Goal: Use online tool/utility: Utilize a website feature to perform a specific function

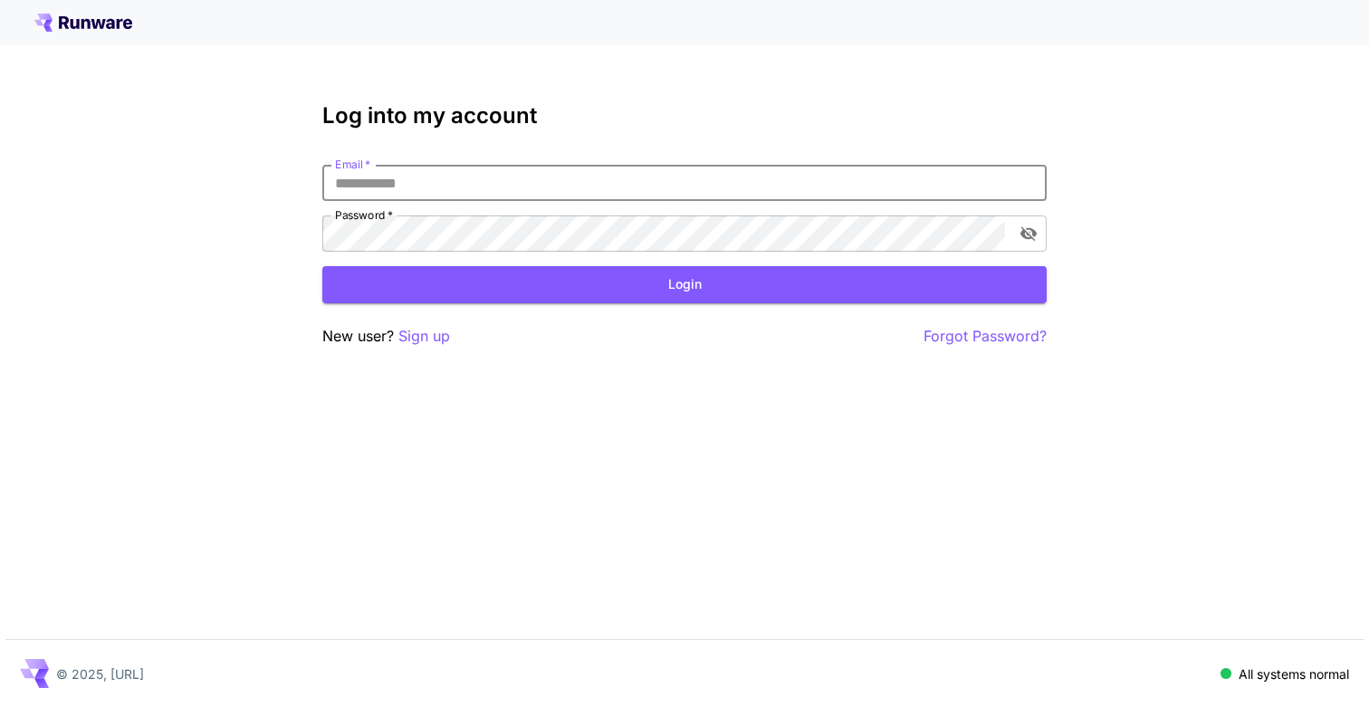
click at [367, 186] on input "Email   *" at bounding box center [684, 183] width 724 height 36
type input "**********"
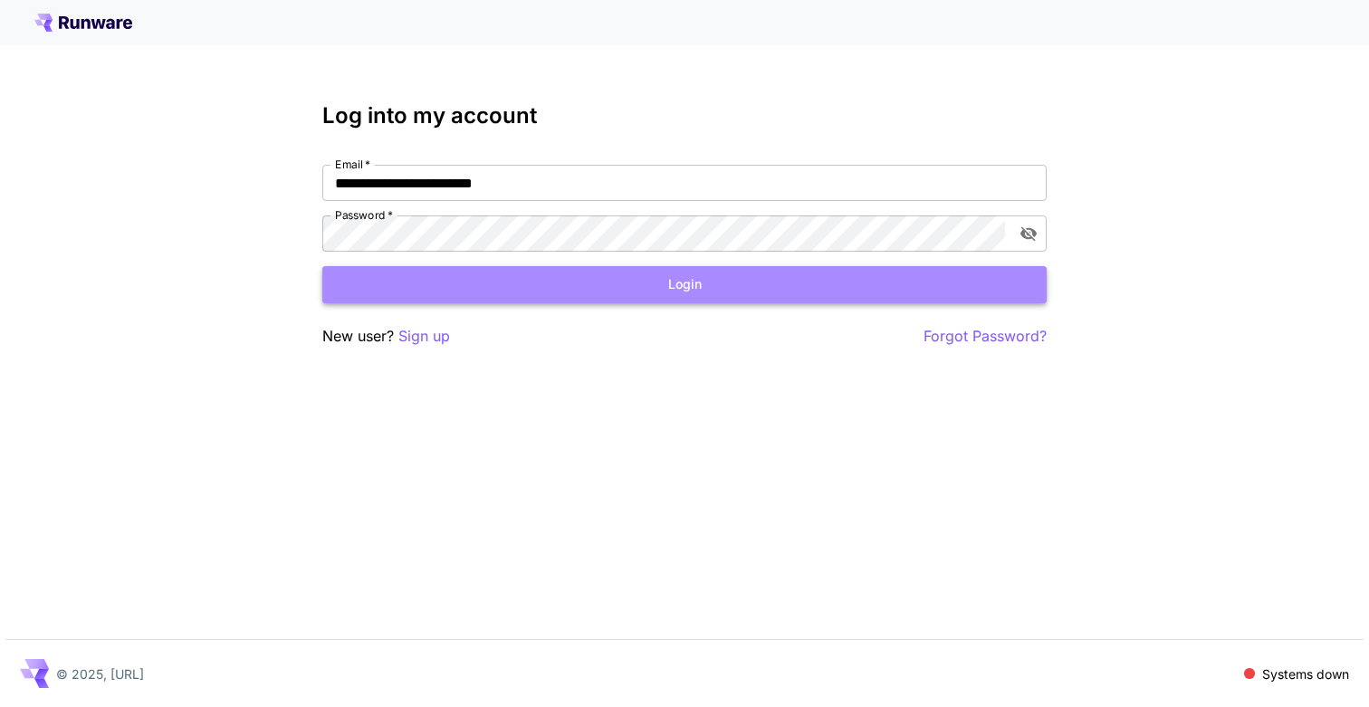
click at [606, 286] on button "Login" at bounding box center [684, 284] width 724 height 37
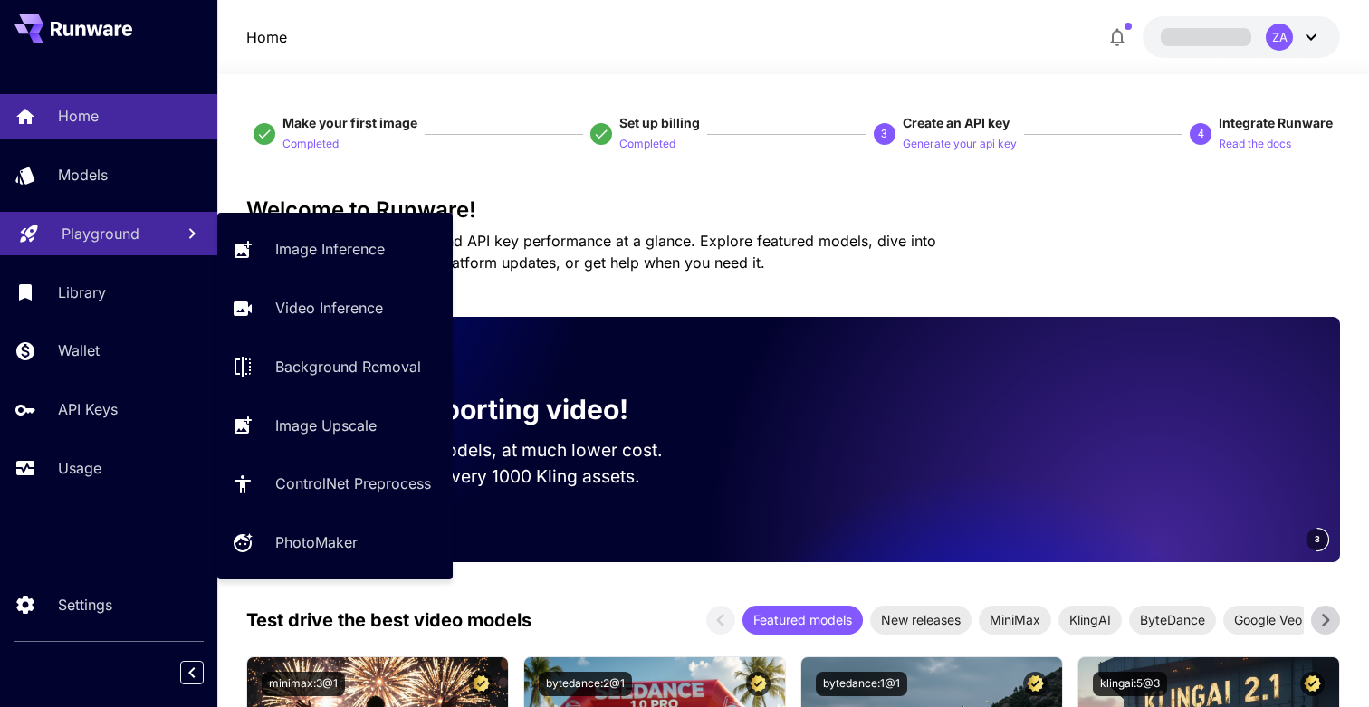
click at [130, 234] on p "Playground" at bounding box center [101, 234] width 78 height 22
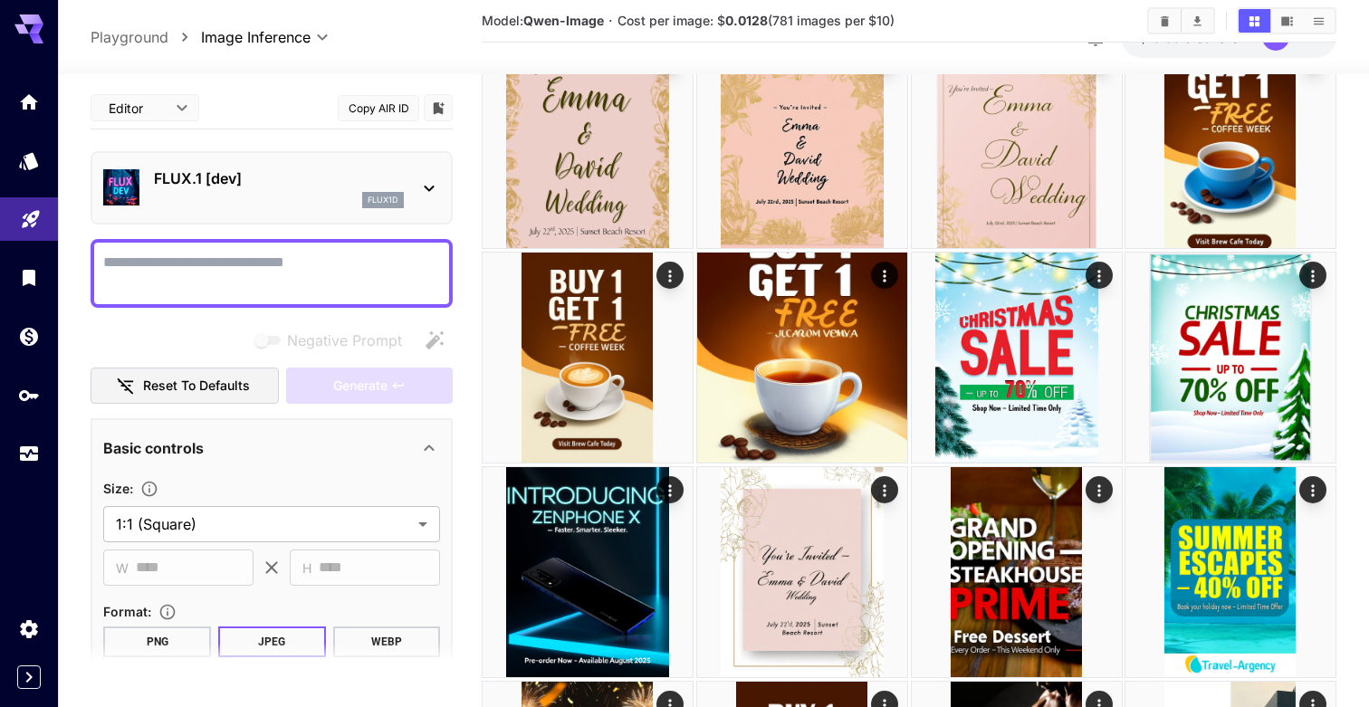
scroll to position [545, 0]
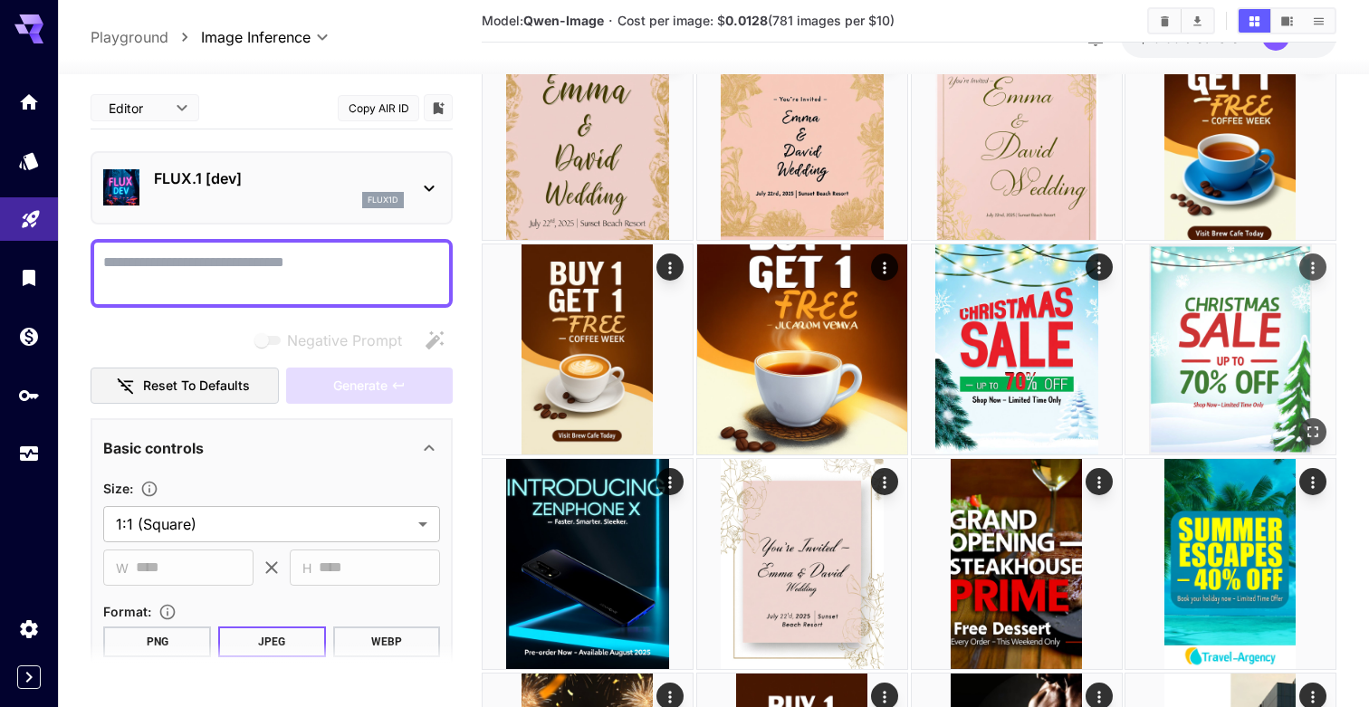
click at [1216, 332] on img at bounding box center [1230, 349] width 210 height 210
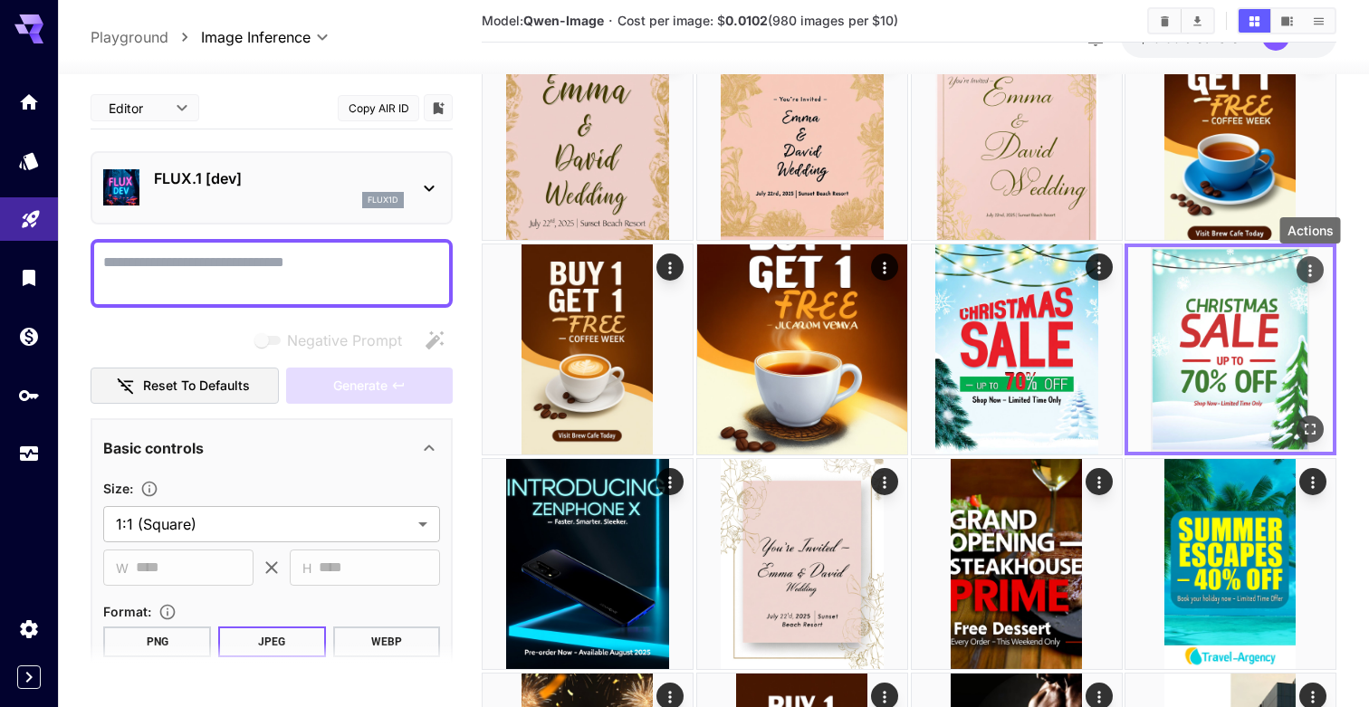
click at [1304, 273] on icon "Actions" at bounding box center [1310, 271] width 18 height 18
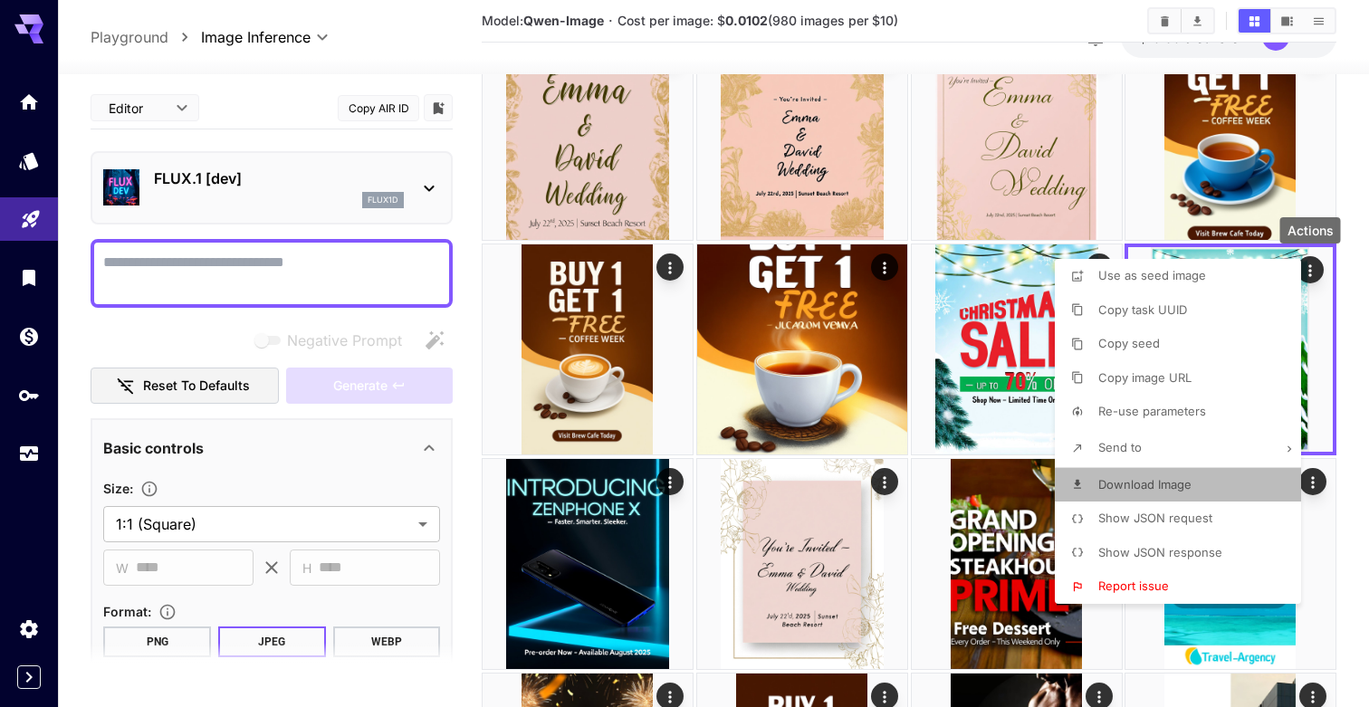
click at [1152, 485] on span "Download Image" at bounding box center [1144, 484] width 93 height 14
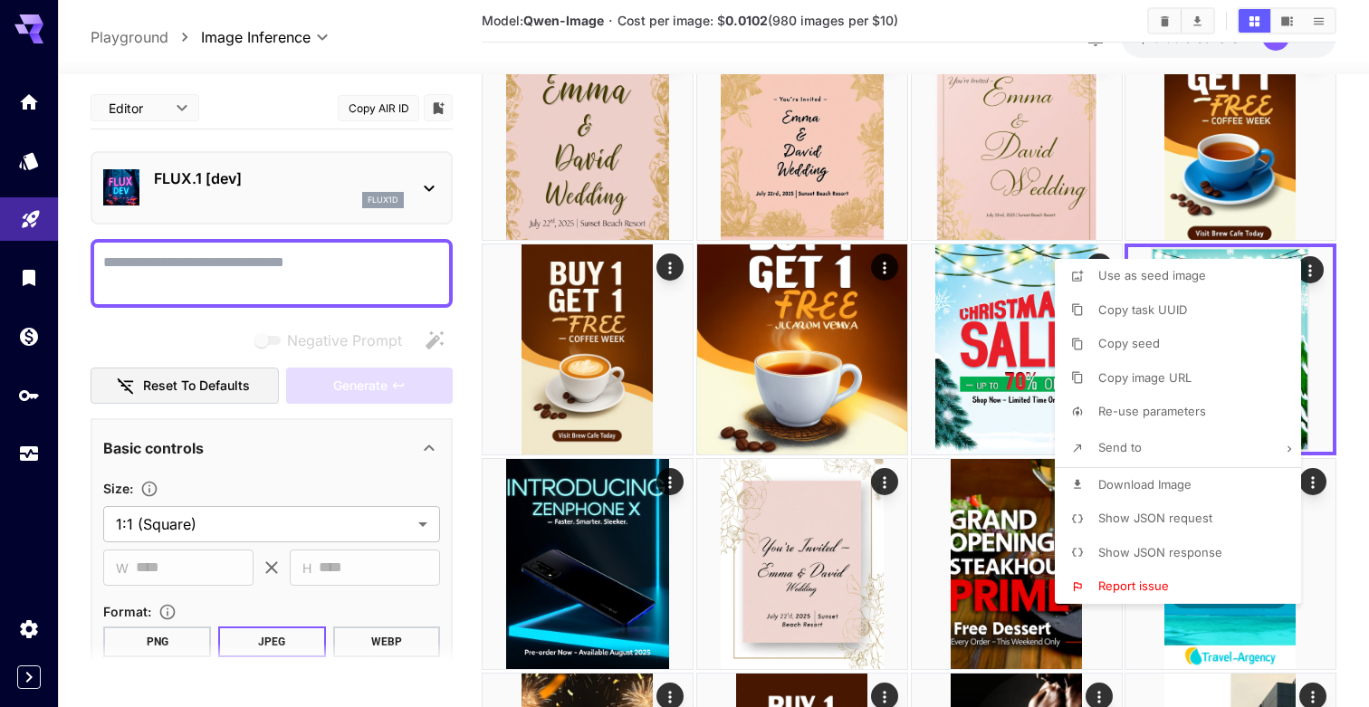
click at [619, 587] on div at bounding box center [684, 353] width 1369 height 707
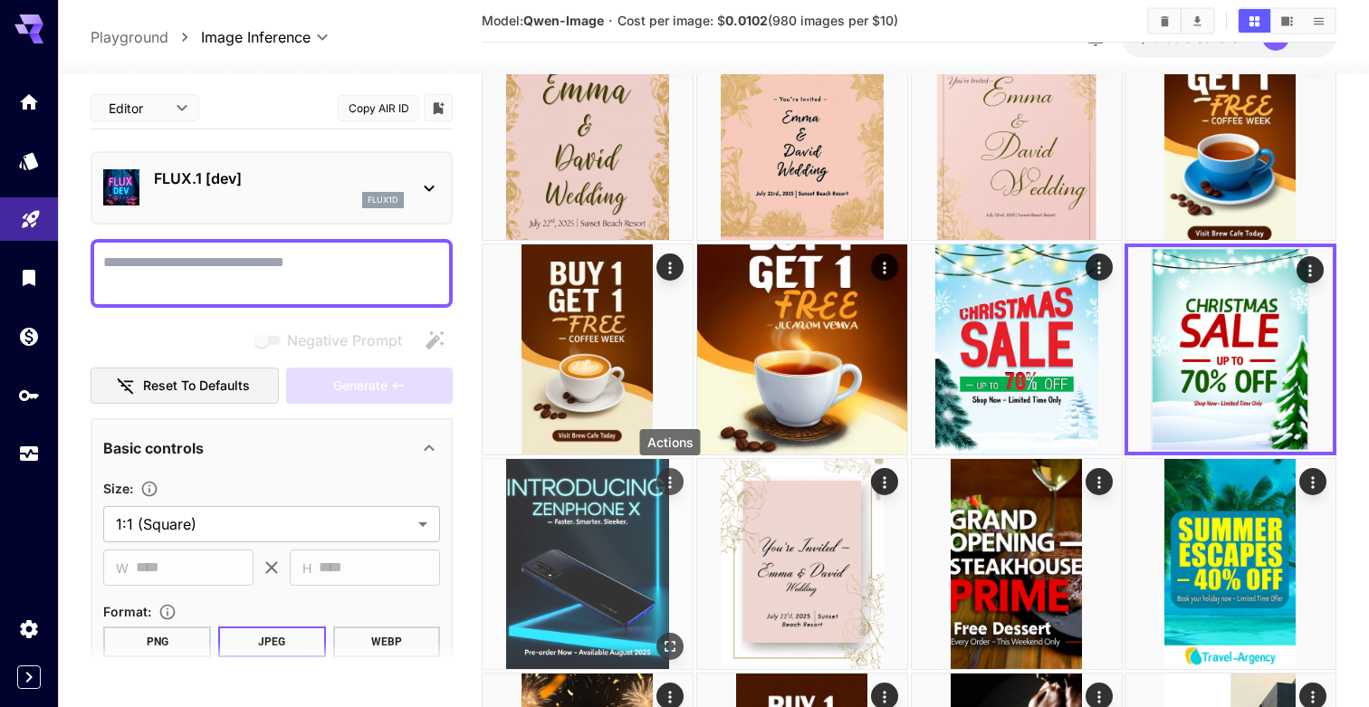
click at [663, 482] on icon "Actions" at bounding box center [670, 482] width 18 height 18
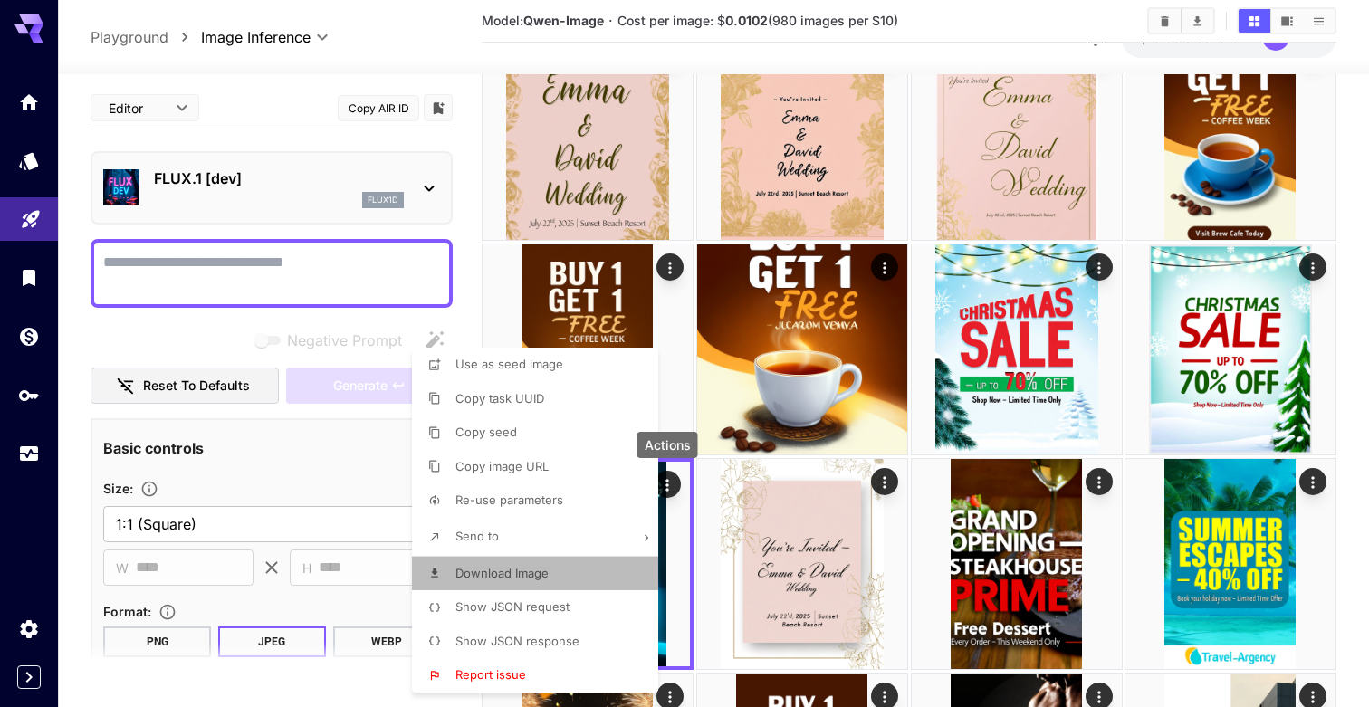
click at [561, 583] on li "Download Image" at bounding box center [540, 574] width 257 height 34
click at [800, 547] on div at bounding box center [684, 353] width 1369 height 707
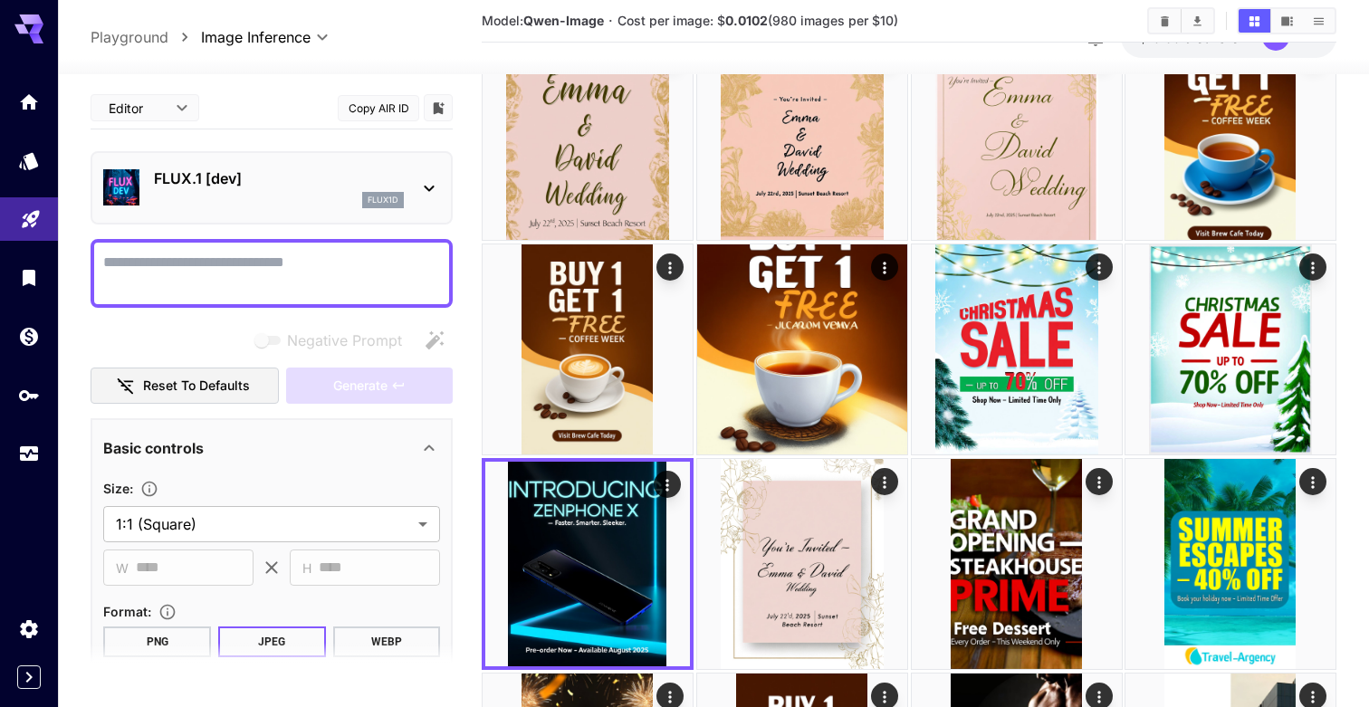
click at [800, 547] on img at bounding box center [802, 564] width 210 height 210
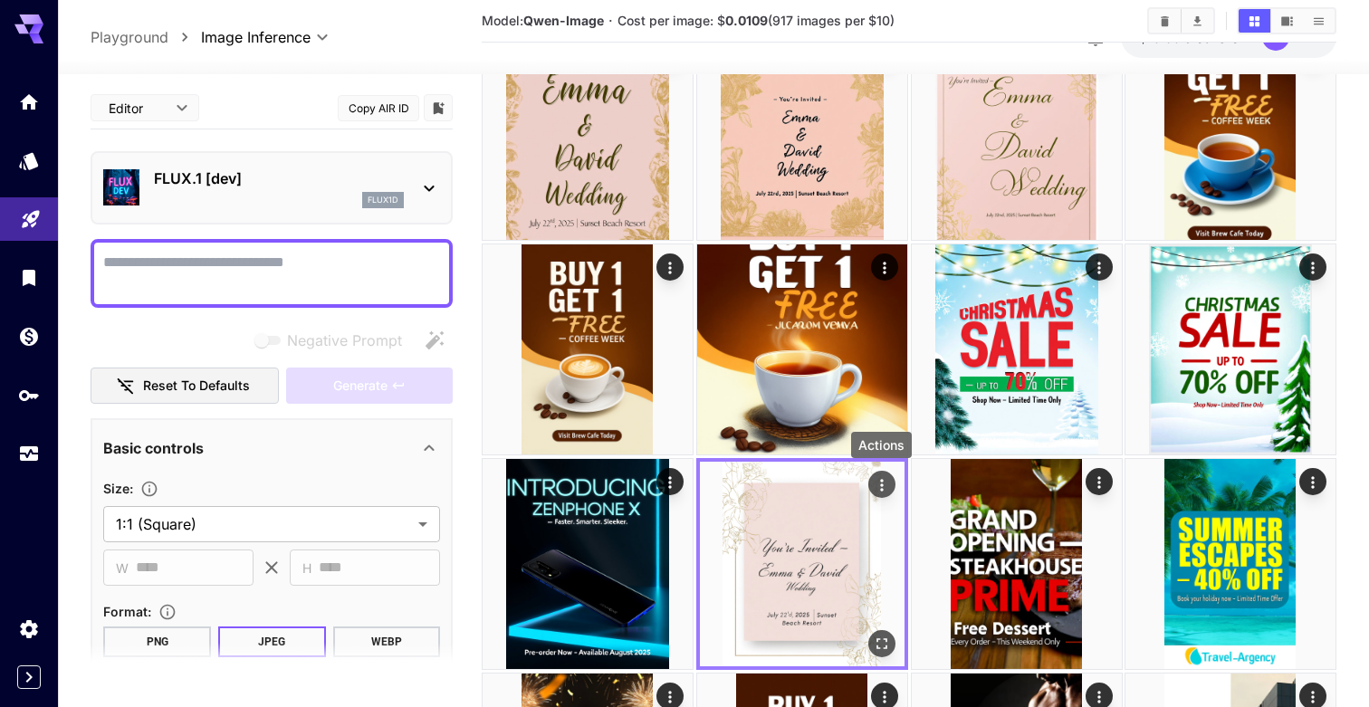
click at [873, 482] on icon "Actions" at bounding box center [881, 485] width 18 height 18
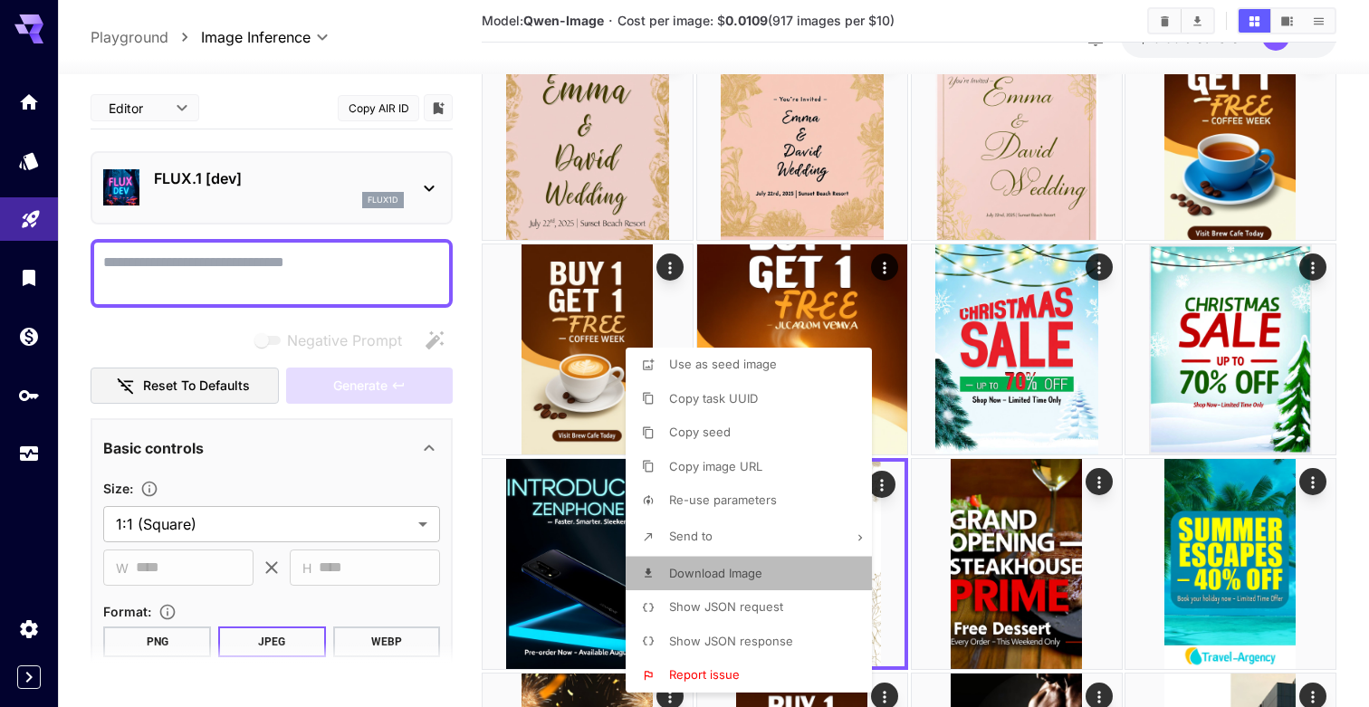
click at [737, 568] on span "Download Image" at bounding box center [715, 573] width 93 height 14
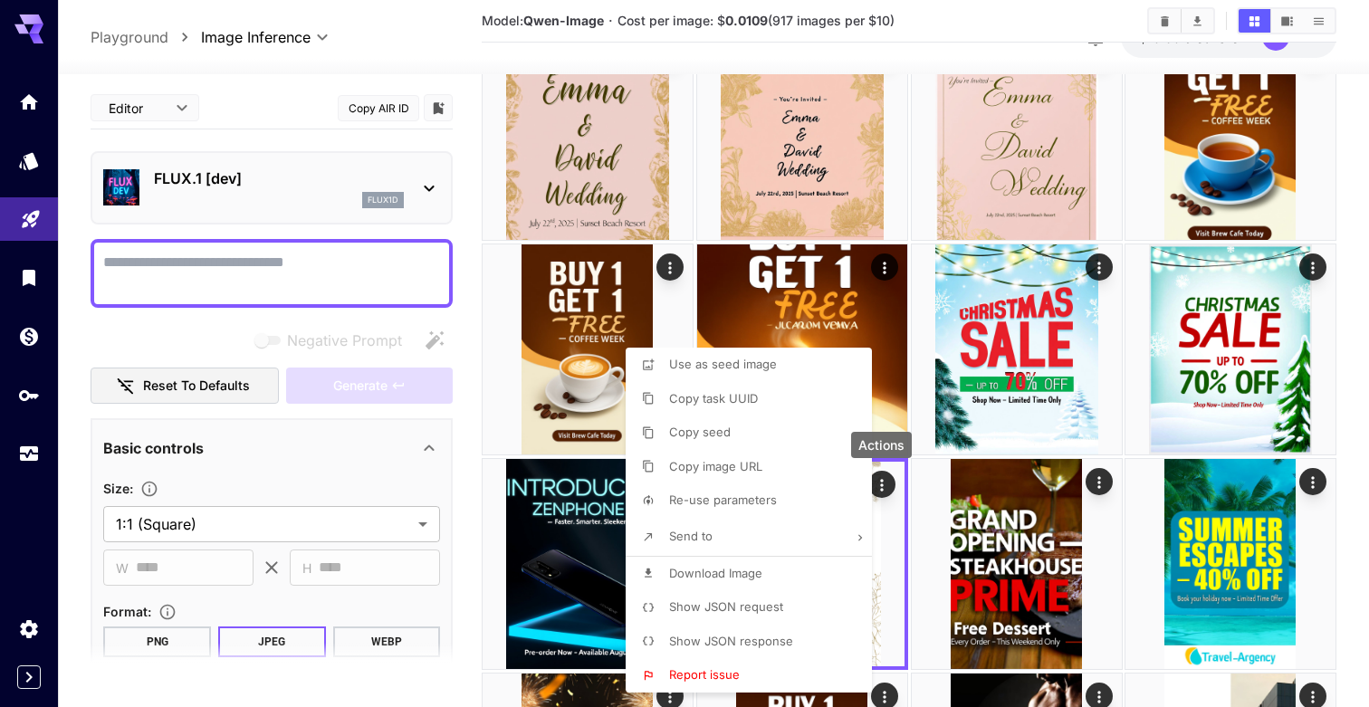
click at [1039, 535] on div at bounding box center [684, 353] width 1369 height 707
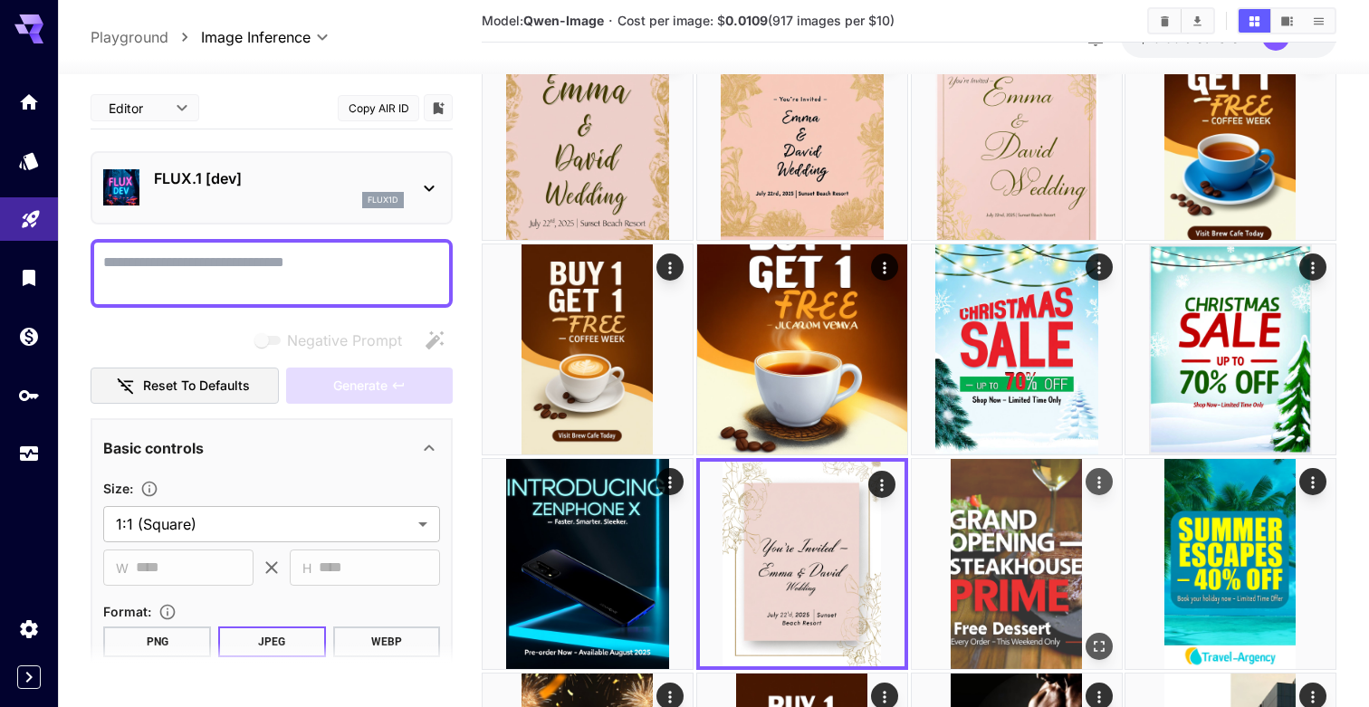
click at [1036, 537] on img at bounding box center [1016, 564] width 210 height 210
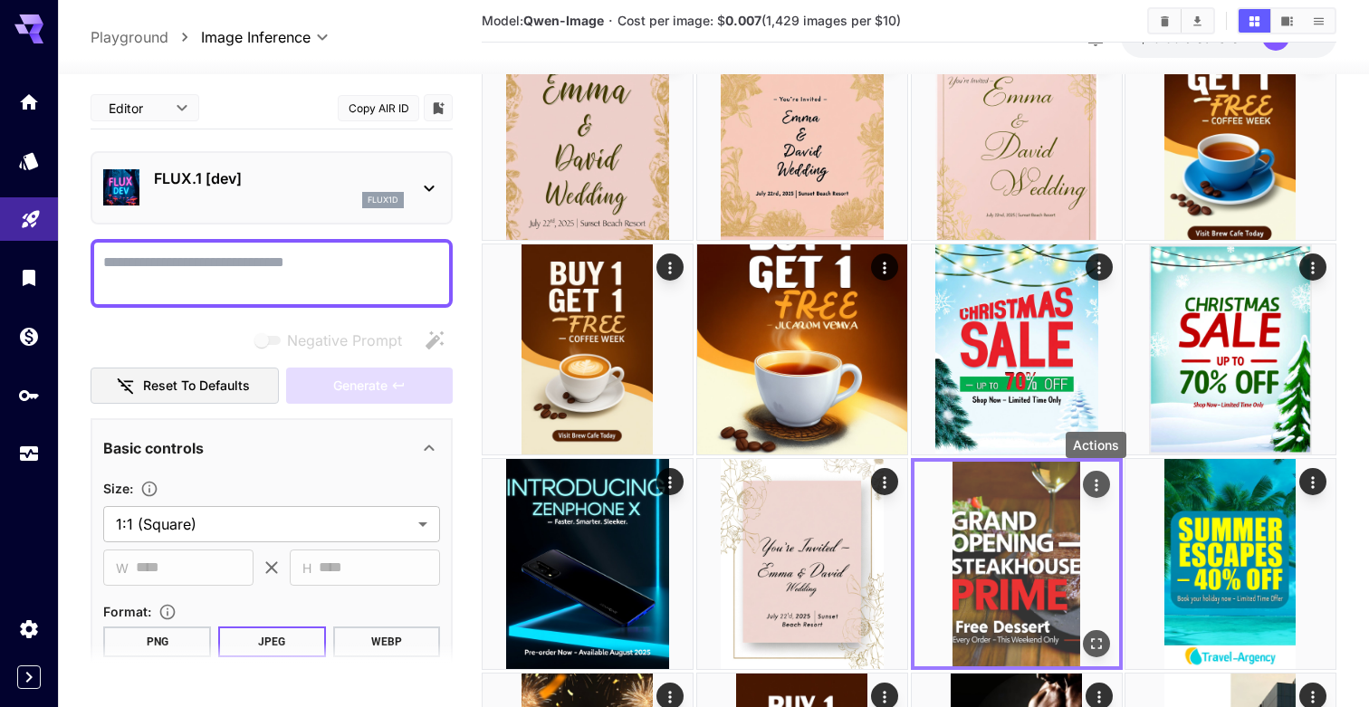
click at [1097, 484] on icon "Actions" at bounding box center [1095, 485] width 18 height 18
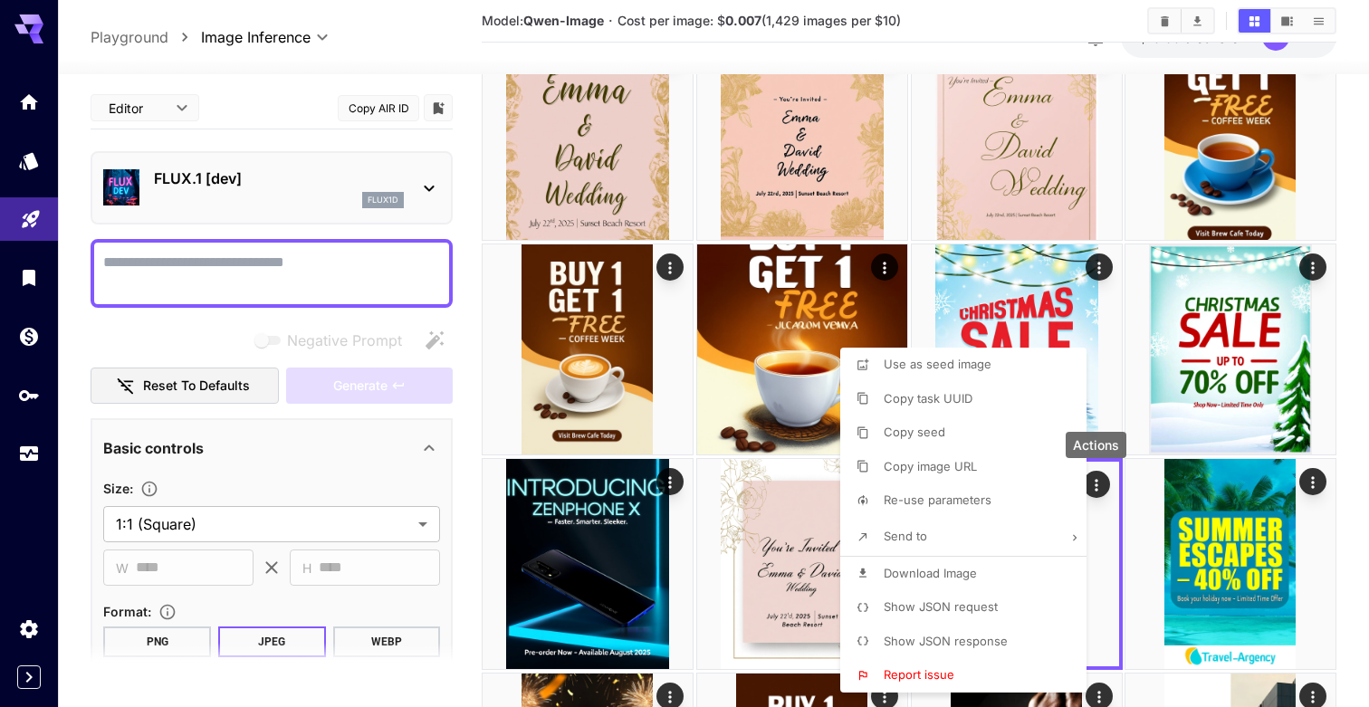
click at [976, 566] on span "Download Image" at bounding box center [929, 573] width 93 height 14
click at [1235, 525] on div at bounding box center [684, 353] width 1369 height 707
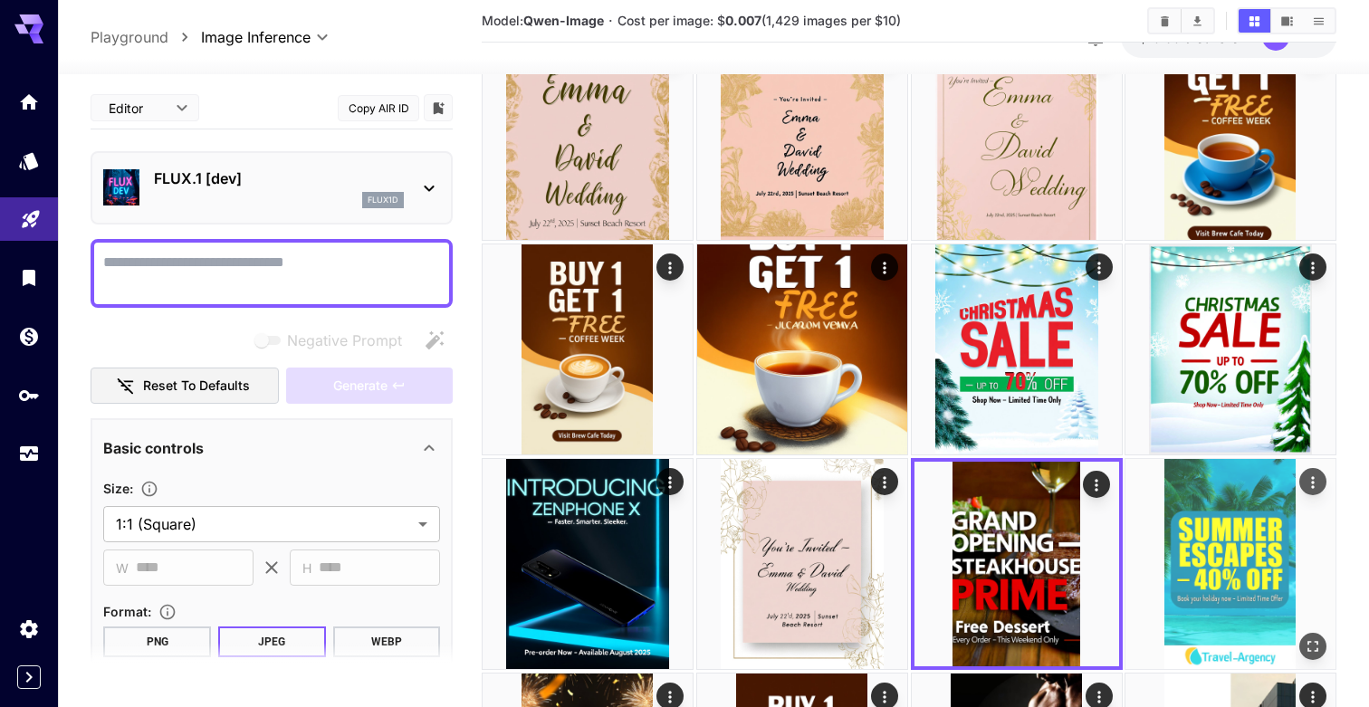
click at [1235, 525] on img at bounding box center [1230, 564] width 210 height 210
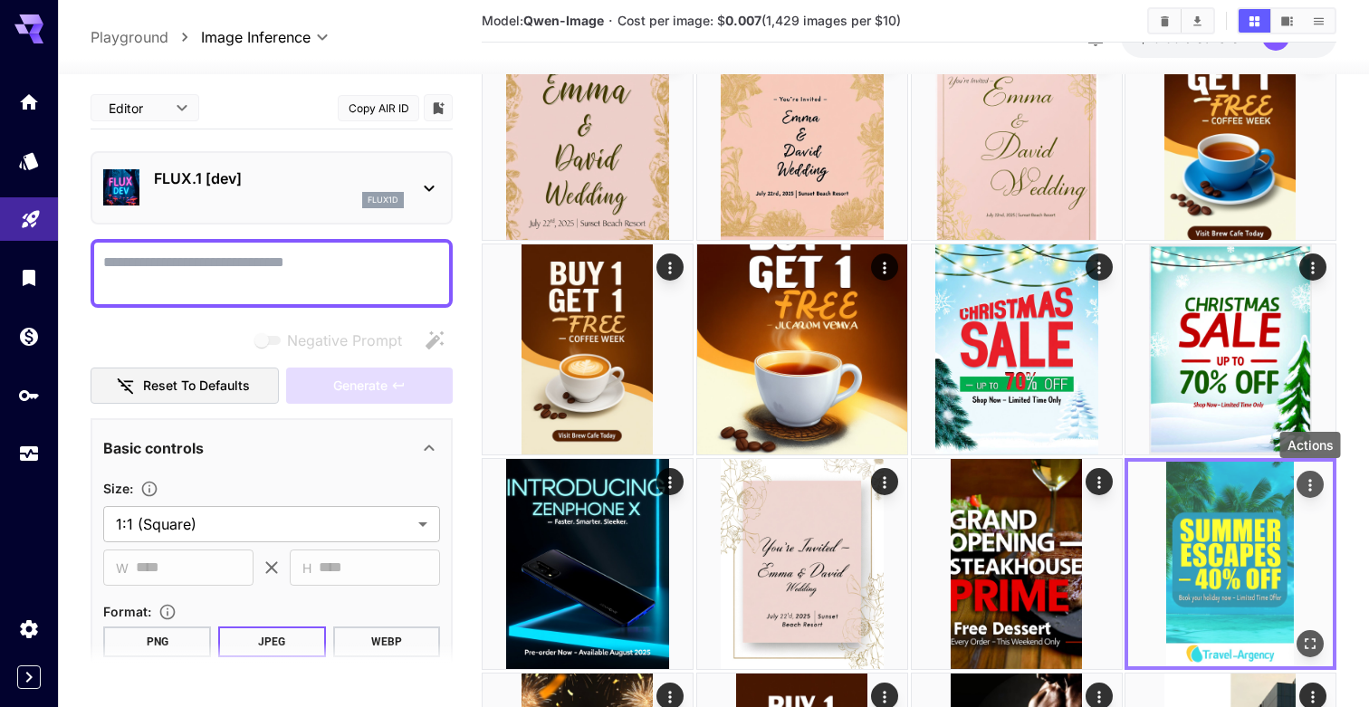
click at [1314, 486] on icon "Actions" at bounding box center [1310, 485] width 18 height 18
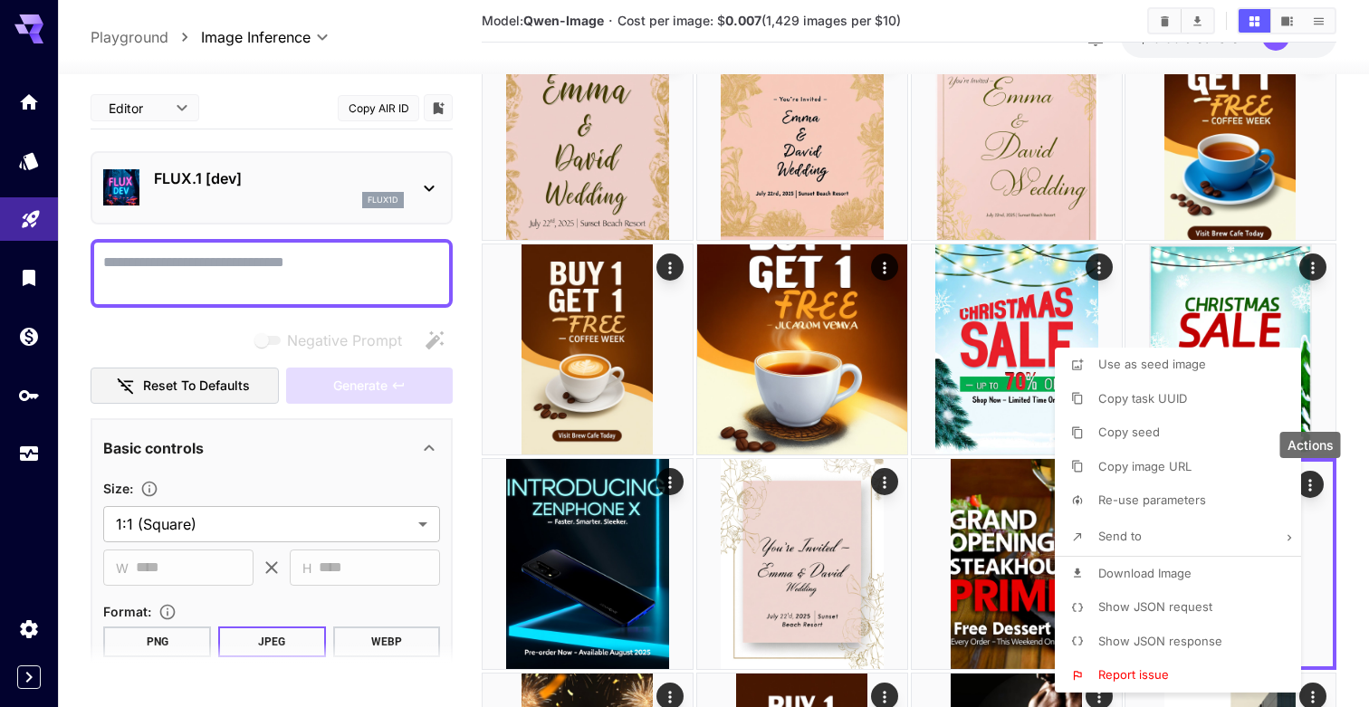
click at [1164, 569] on span "Download Image" at bounding box center [1144, 573] width 93 height 14
click at [1346, 534] on div at bounding box center [684, 353] width 1369 height 707
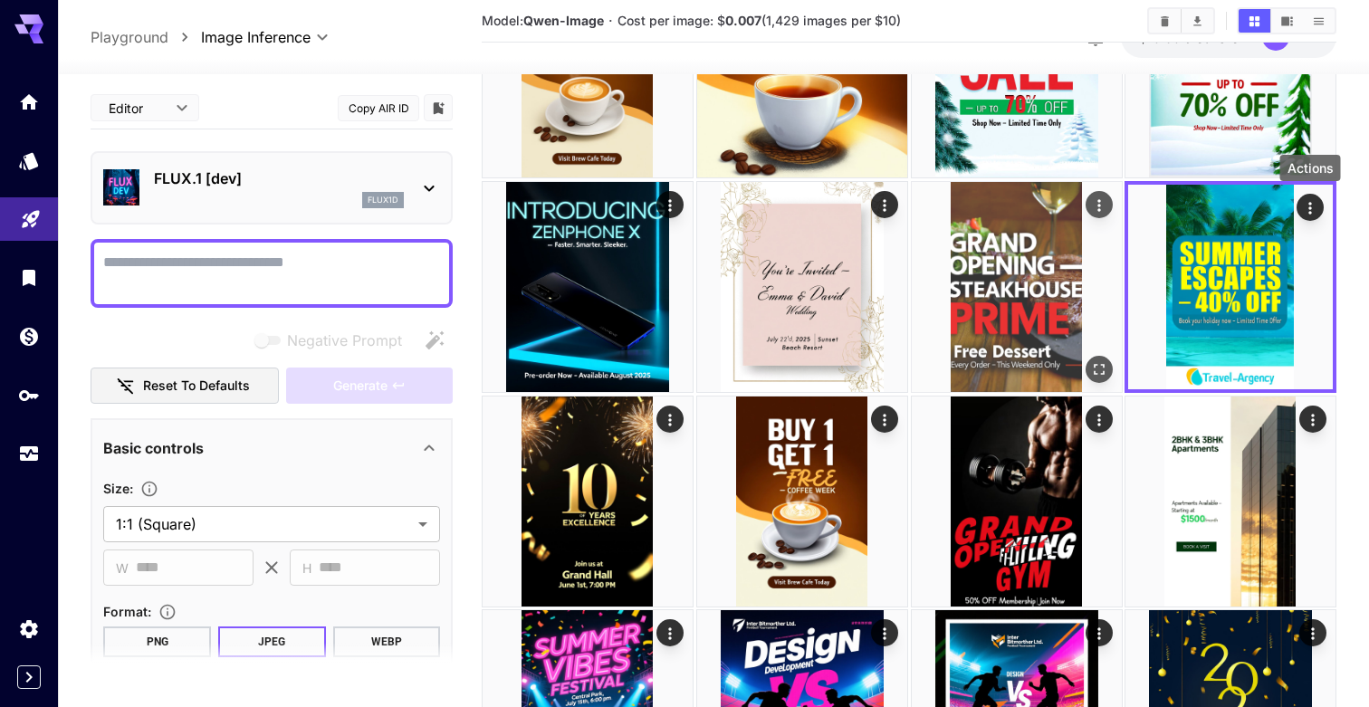
scroll to position [844, 0]
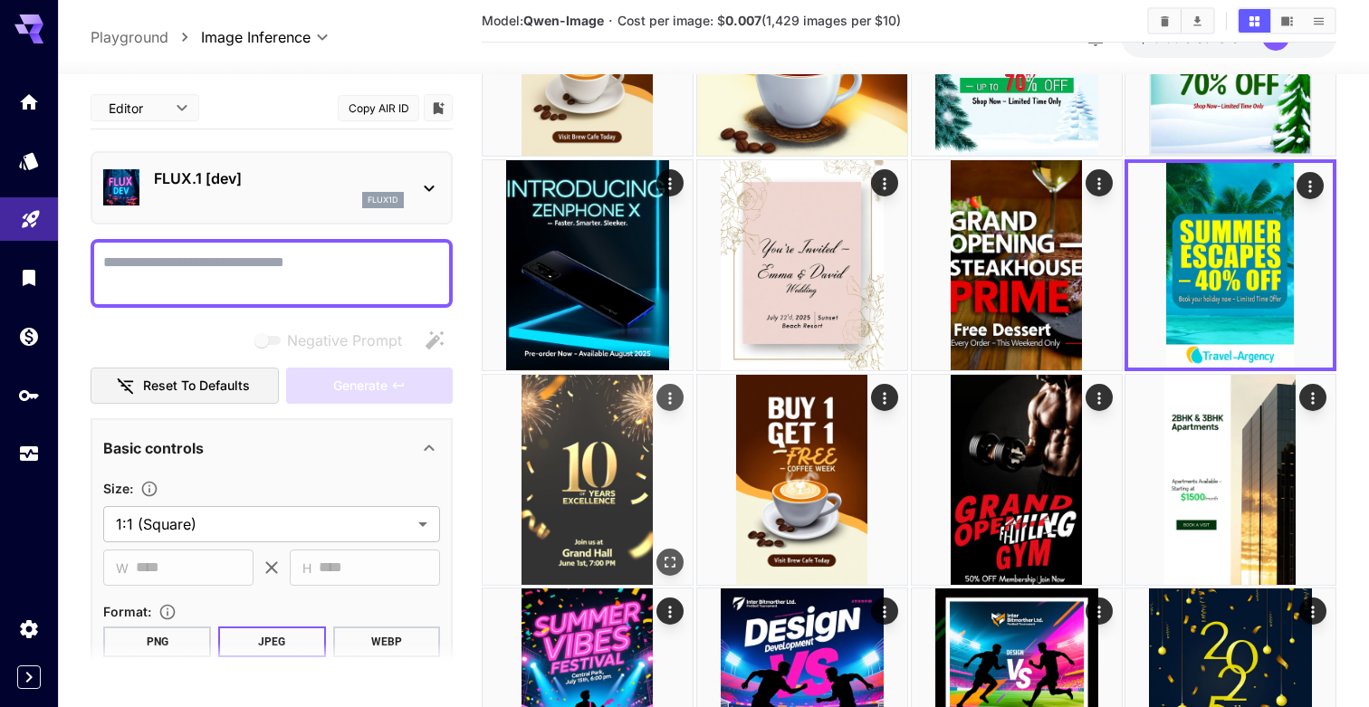
click at [613, 460] on img at bounding box center [587, 480] width 210 height 210
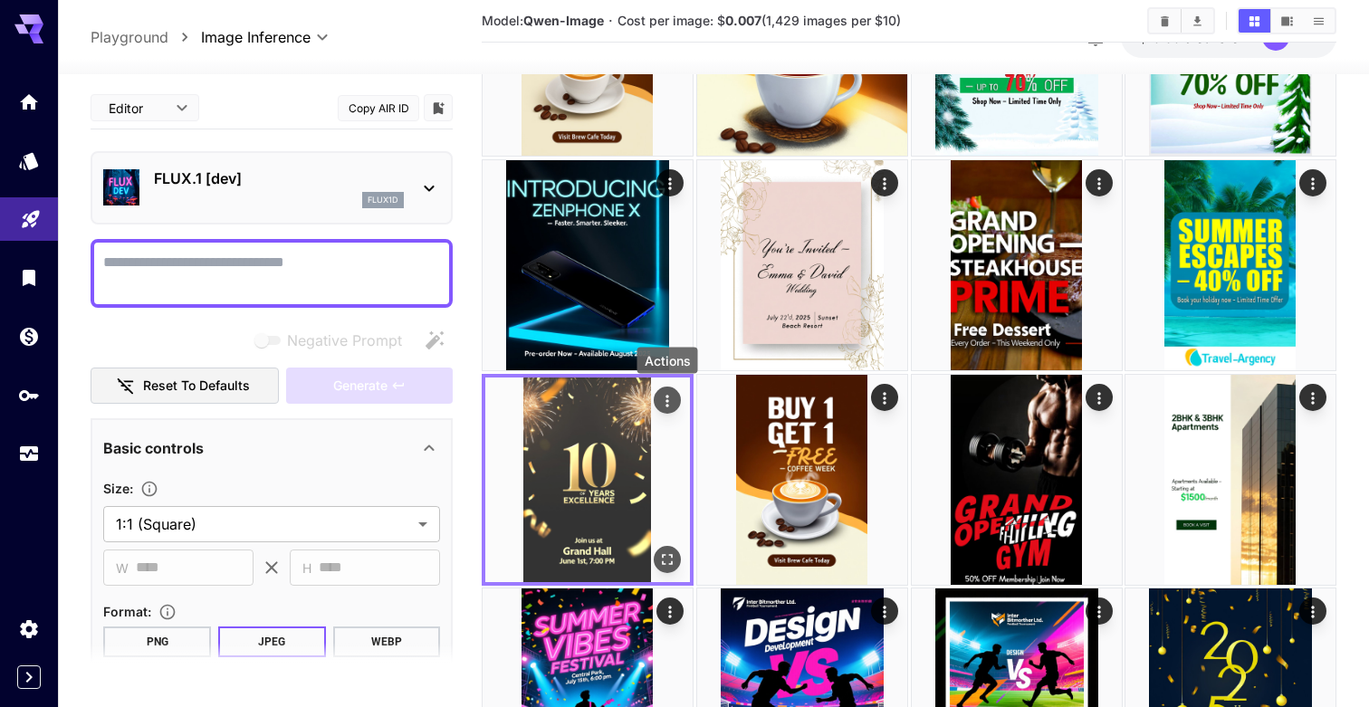
click at [670, 392] on icon "Actions" at bounding box center [667, 400] width 18 height 18
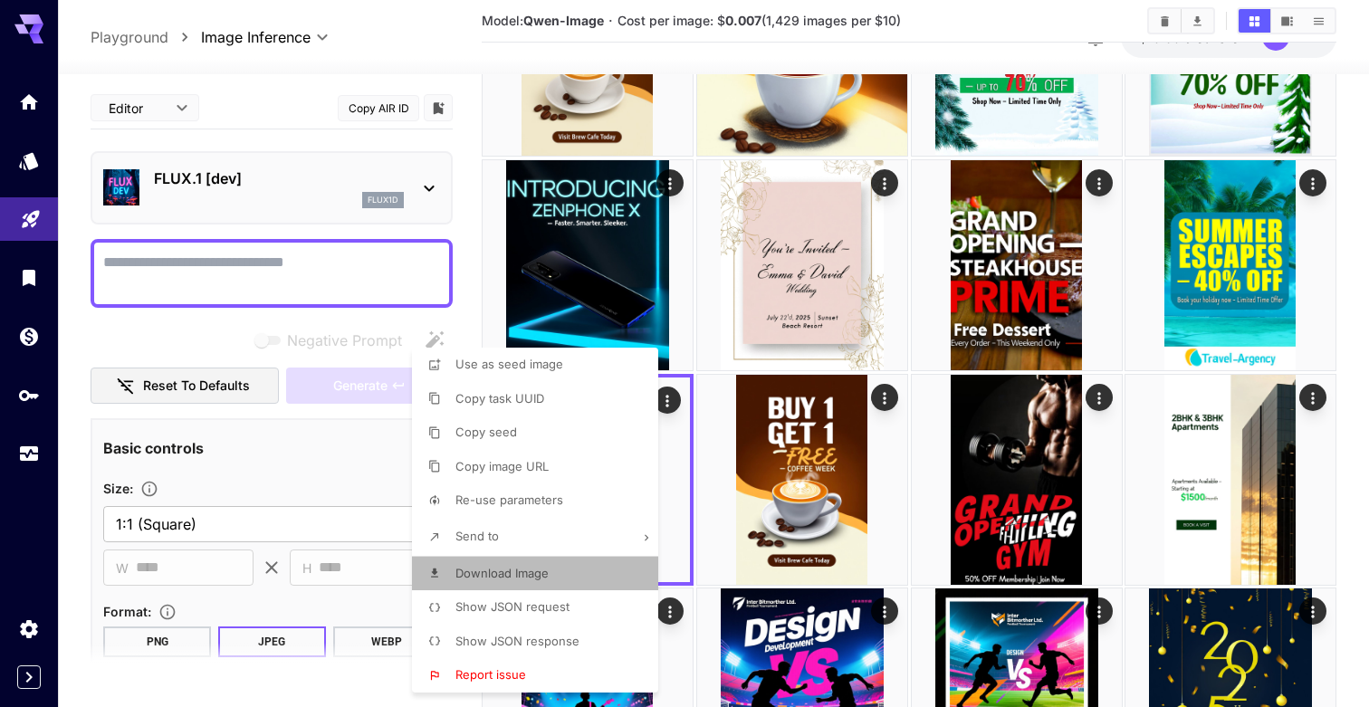
click at [553, 572] on li "Download Image" at bounding box center [540, 574] width 257 height 34
click at [823, 496] on div at bounding box center [684, 353] width 1369 height 707
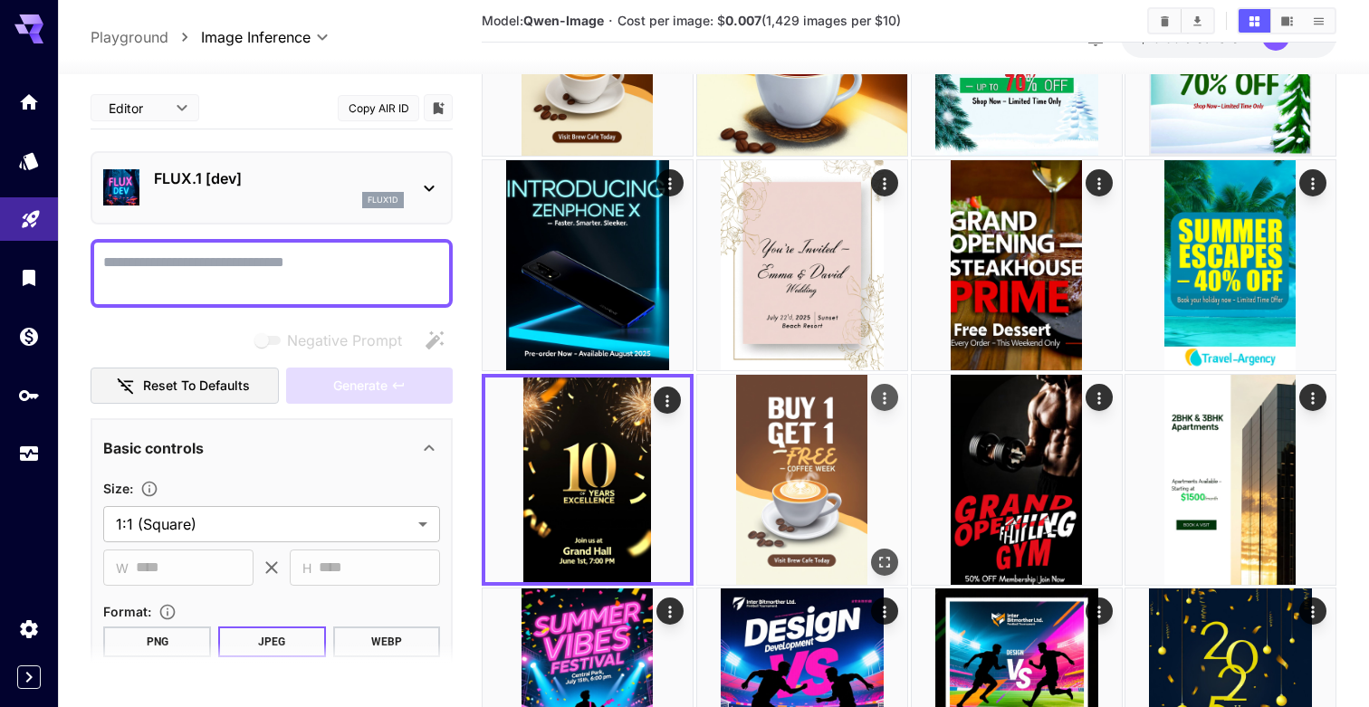
click at [768, 490] on img at bounding box center [802, 480] width 210 height 210
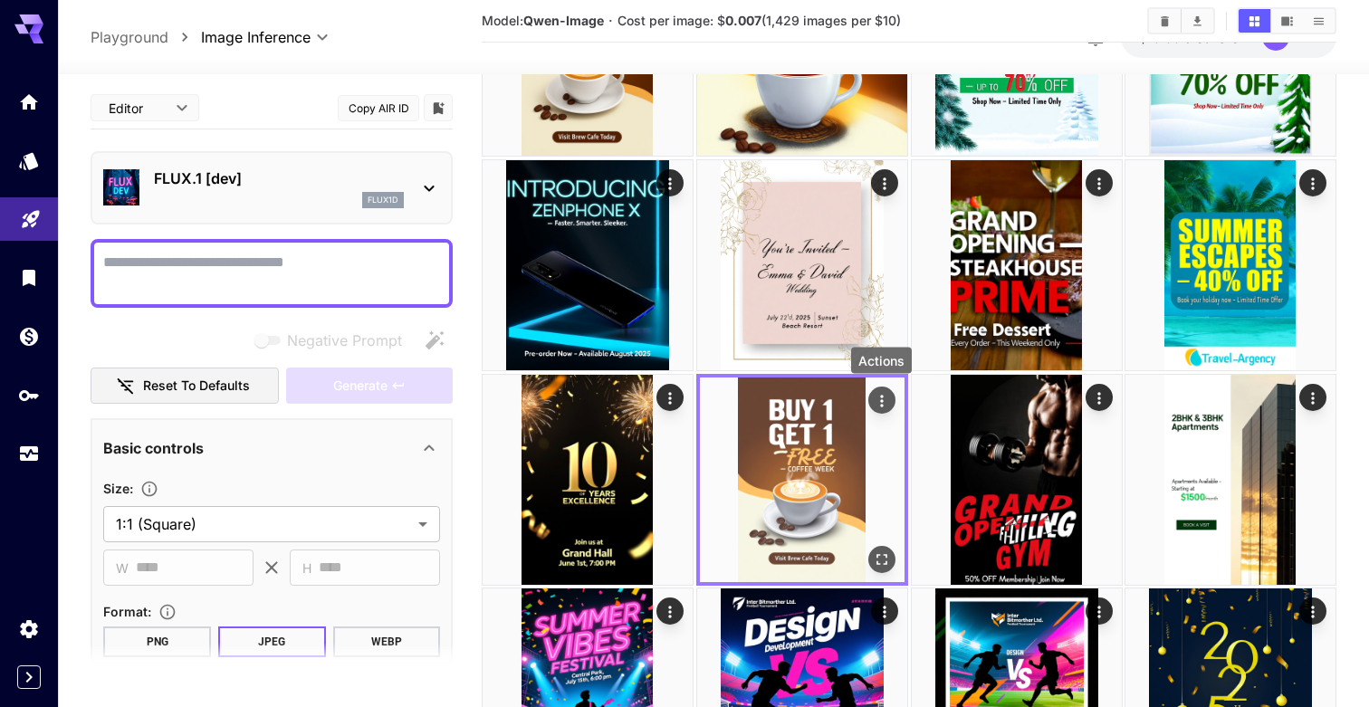
click at [890, 393] on button "Actions" at bounding box center [880, 399] width 27 height 27
click at [884, 396] on icon "Actions" at bounding box center [881, 400] width 18 height 18
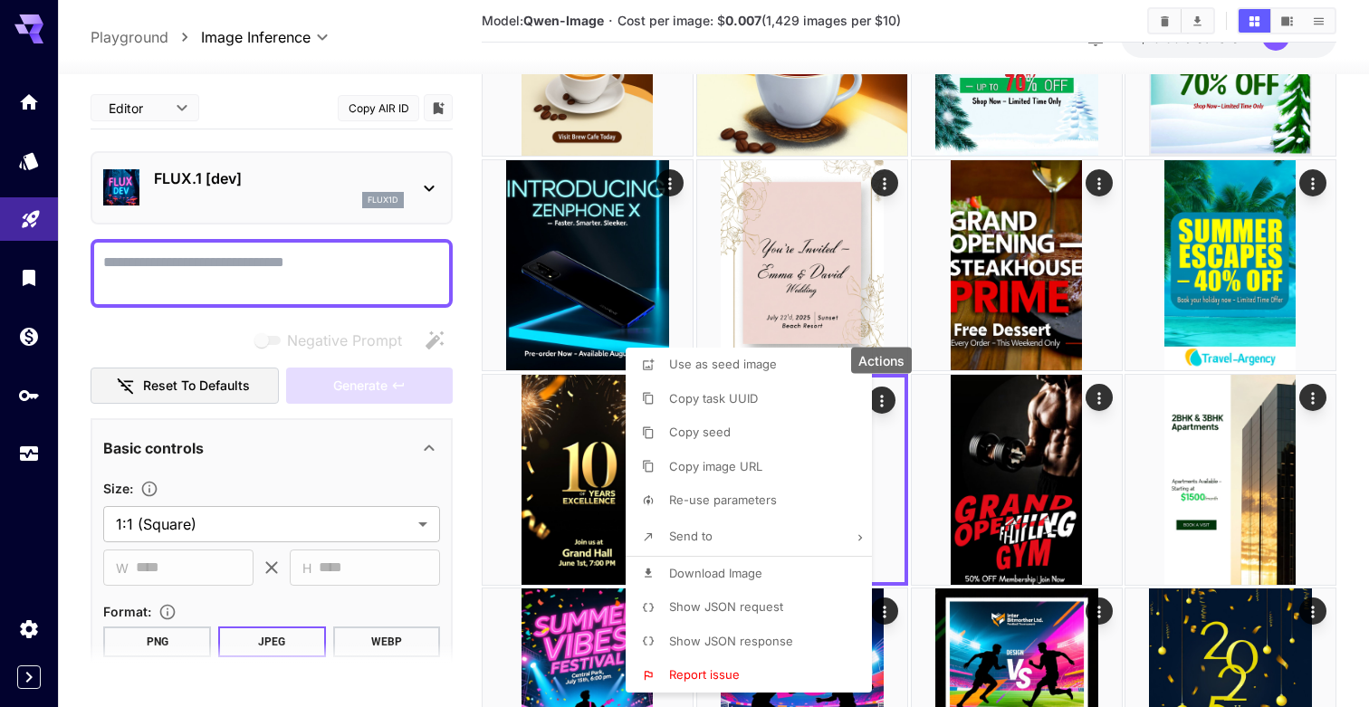
click at [746, 581] on p "Download Image" at bounding box center [715, 574] width 93 height 18
click at [1026, 488] on div at bounding box center [684, 353] width 1369 height 707
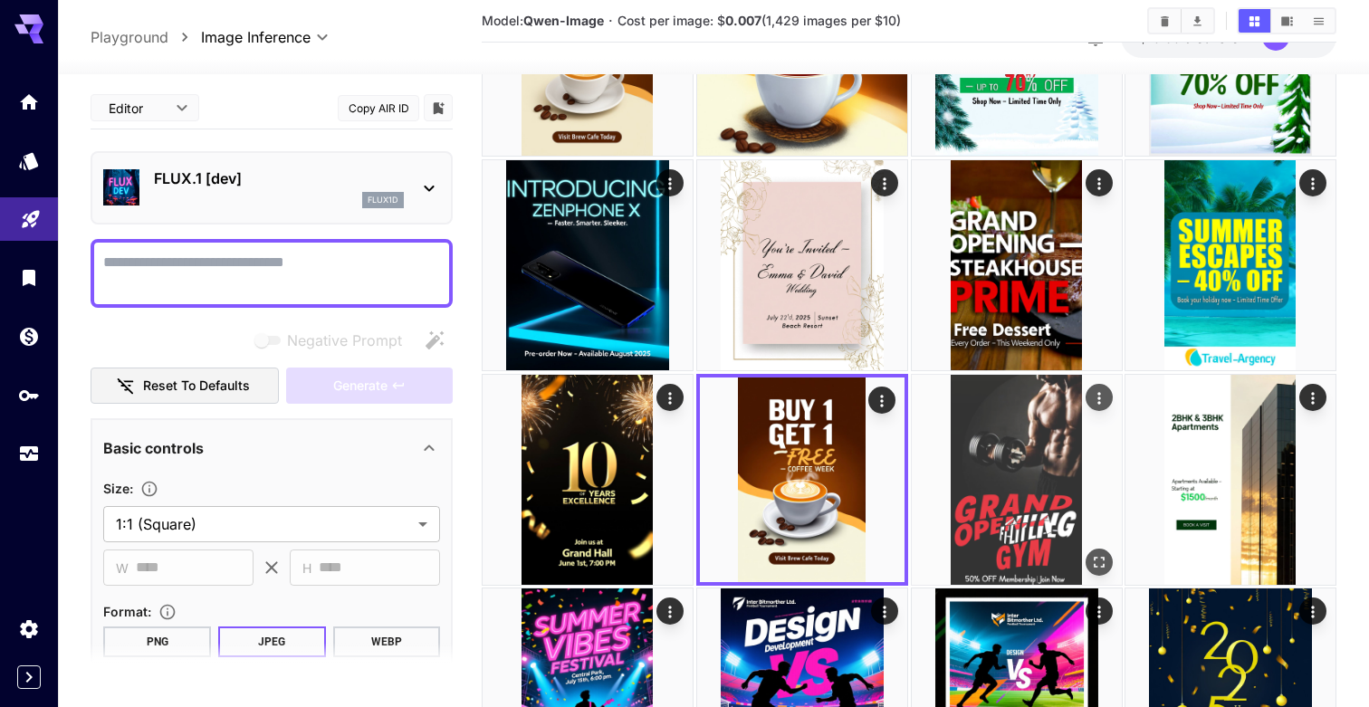
click at [1053, 472] on img at bounding box center [1016, 480] width 210 height 210
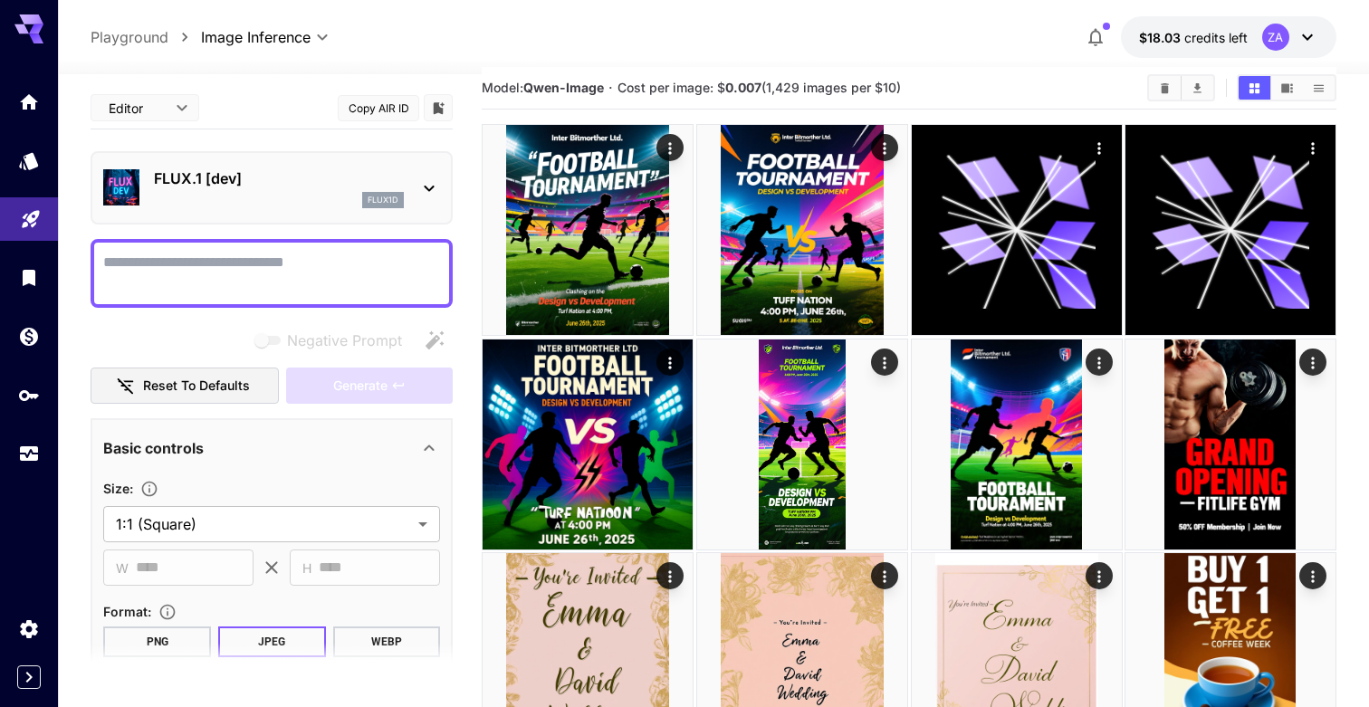
scroll to position [0, 0]
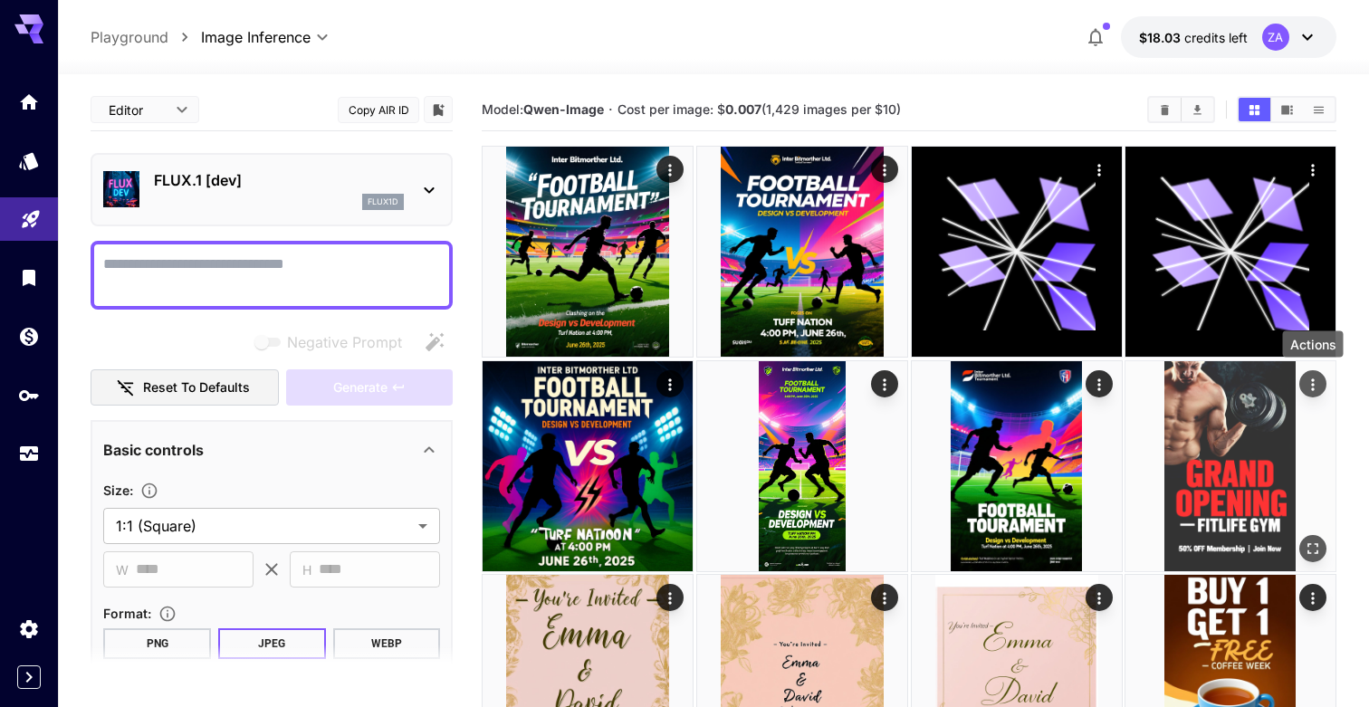
click at [1305, 380] on icon "Actions" at bounding box center [1312, 384] width 18 height 18
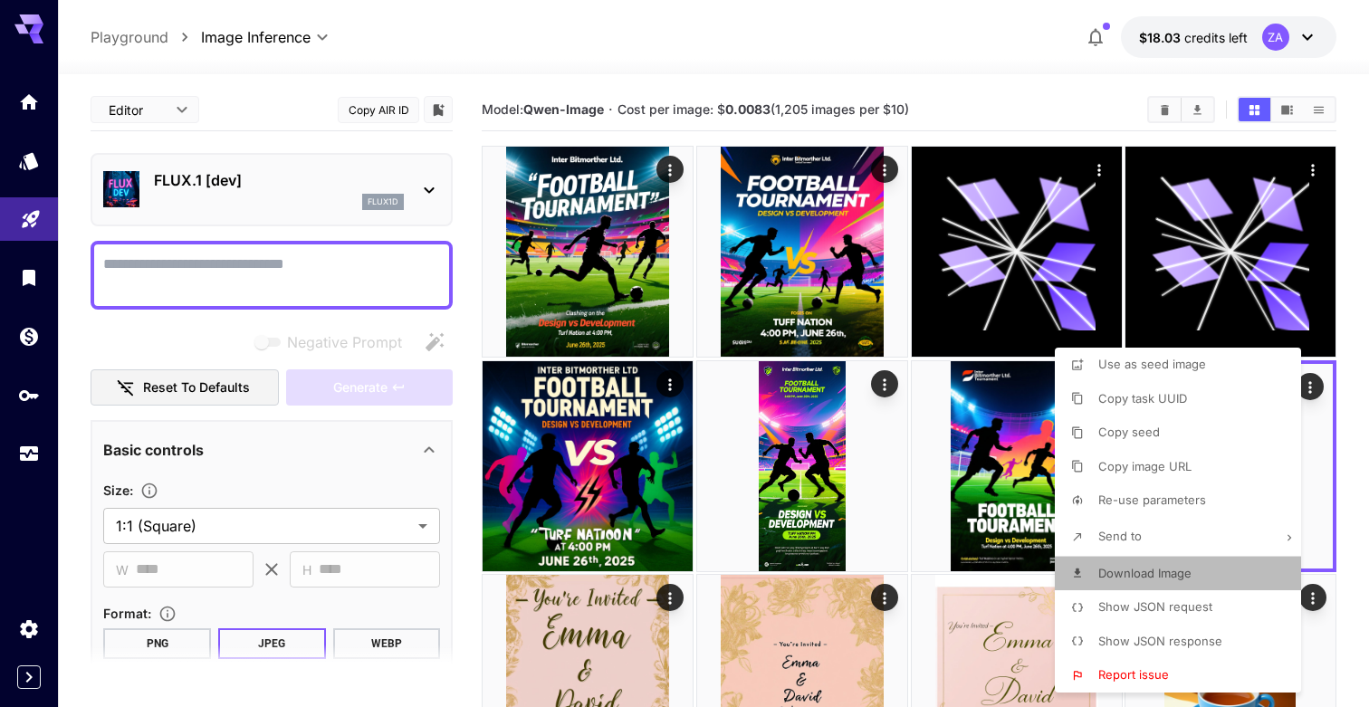
click at [1154, 577] on span "Download Image" at bounding box center [1144, 573] width 93 height 14
click at [970, 620] on div at bounding box center [684, 353] width 1369 height 707
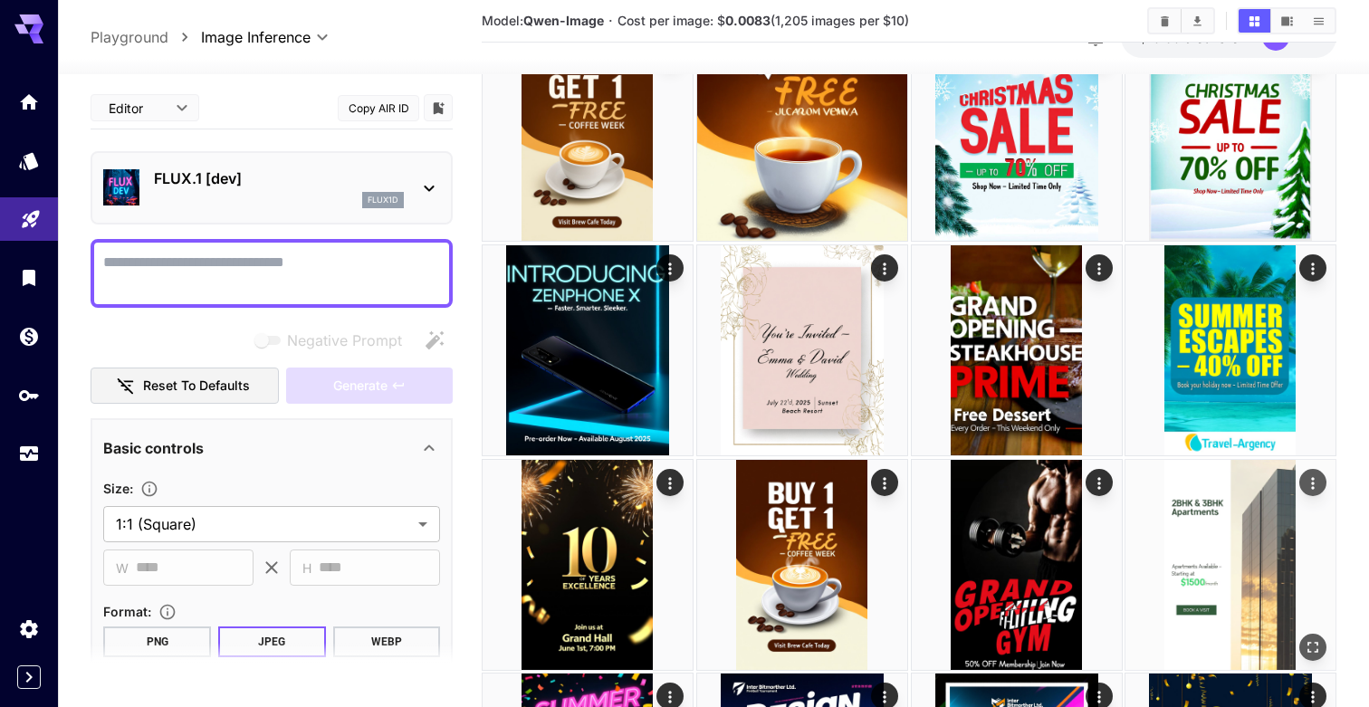
scroll to position [772, 0]
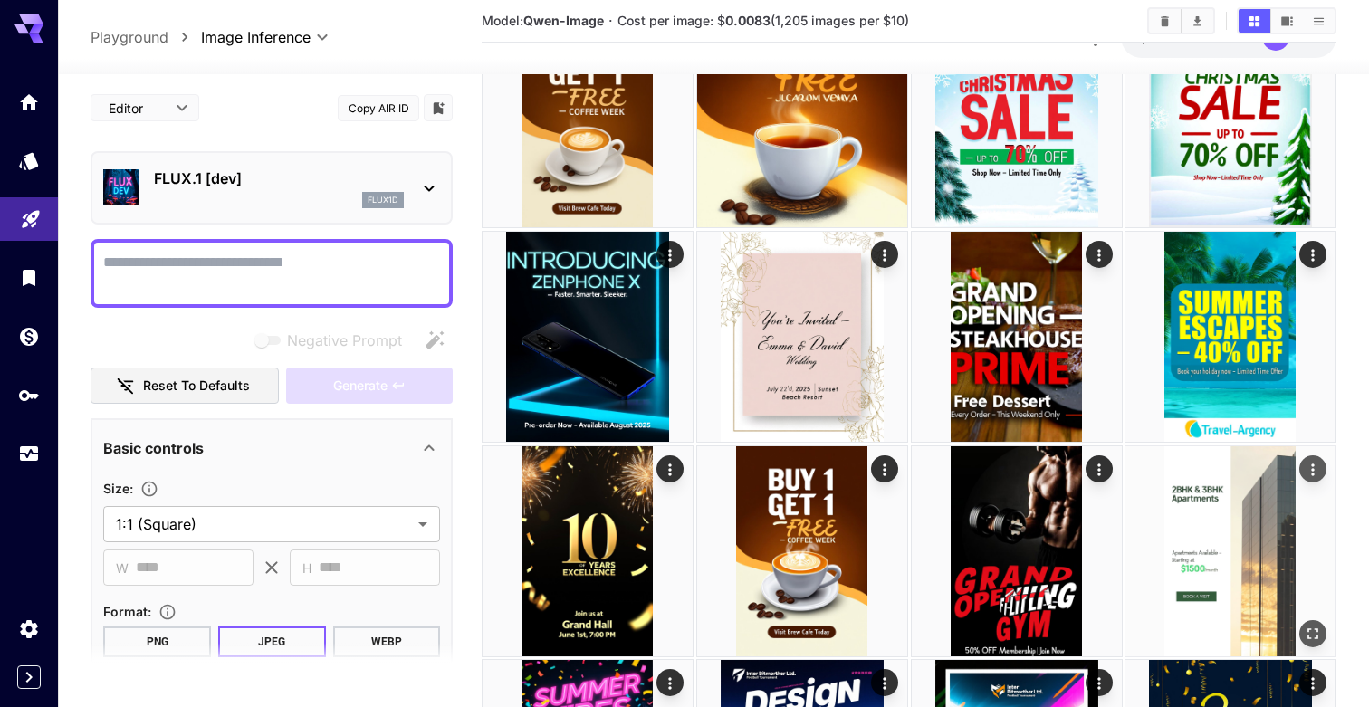
click at [1209, 613] on img at bounding box center [1230, 551] width 210 height 210
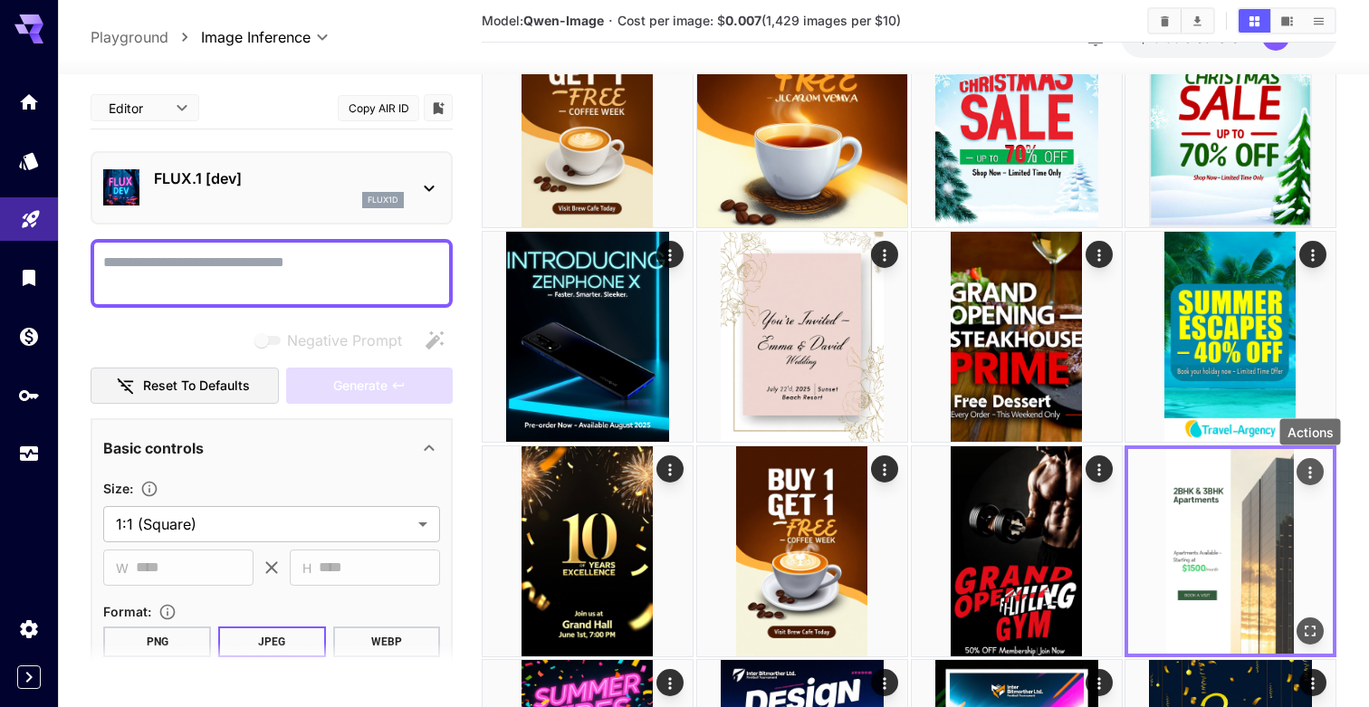
click at [1304, 480] on icon "Actions" at bounding box center [1310, 472] width 18 height 18
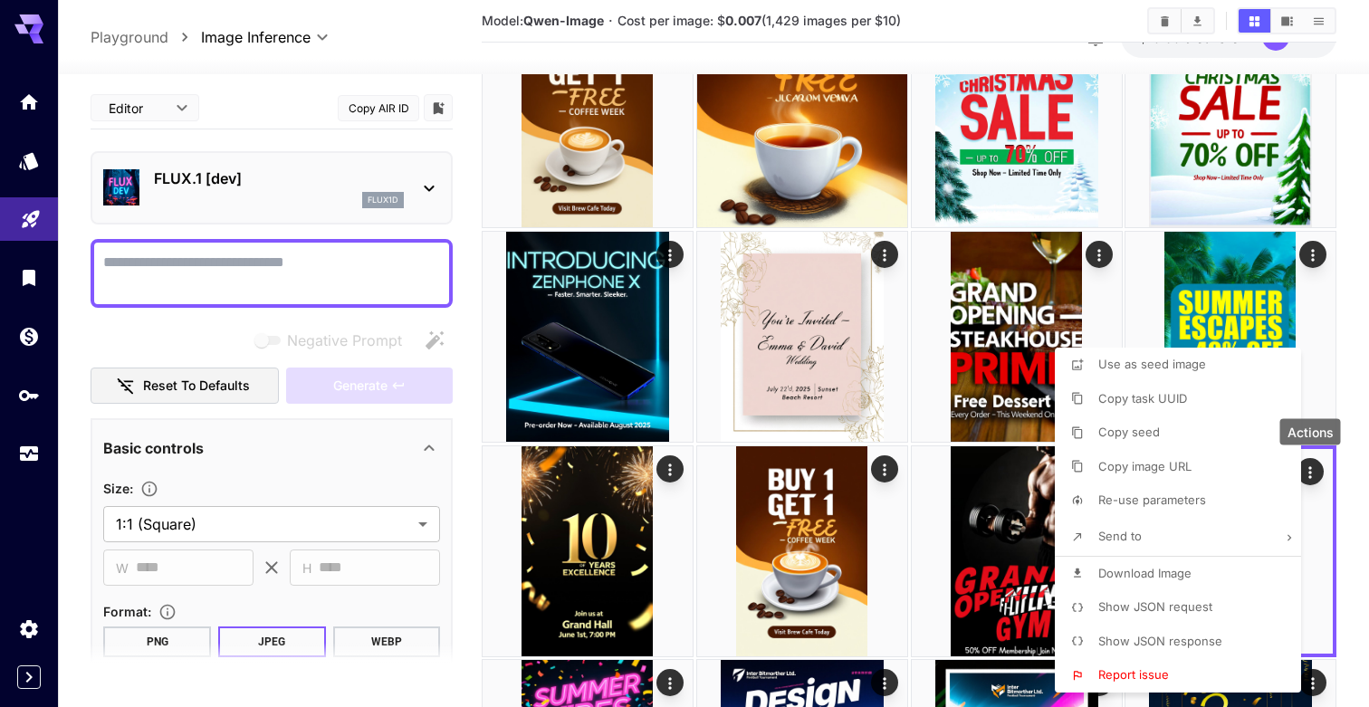
click at [1149, 577] on span "Download Image" at bounding box center [1144, 573] width 93 height 14
click at [753, 596] on div at bounding box center [684, 353] width 1369 height 707
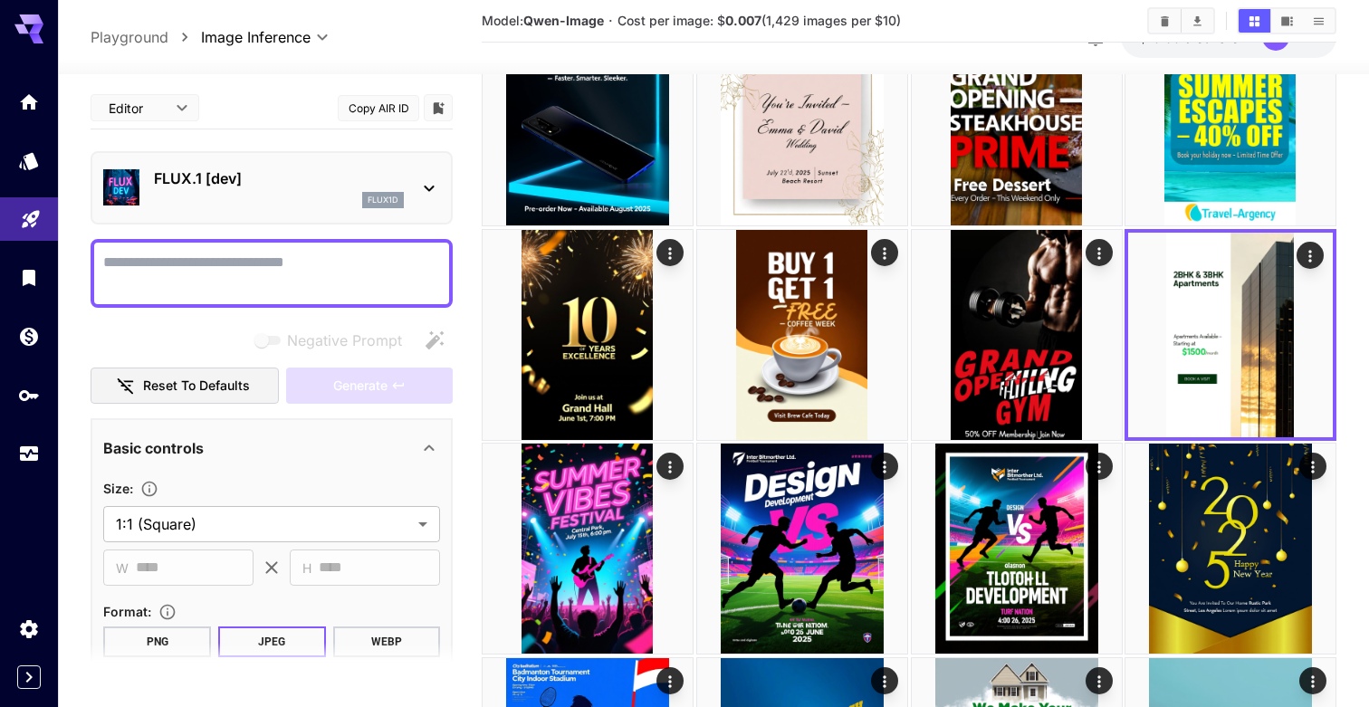
scroll to position [1032, 0]
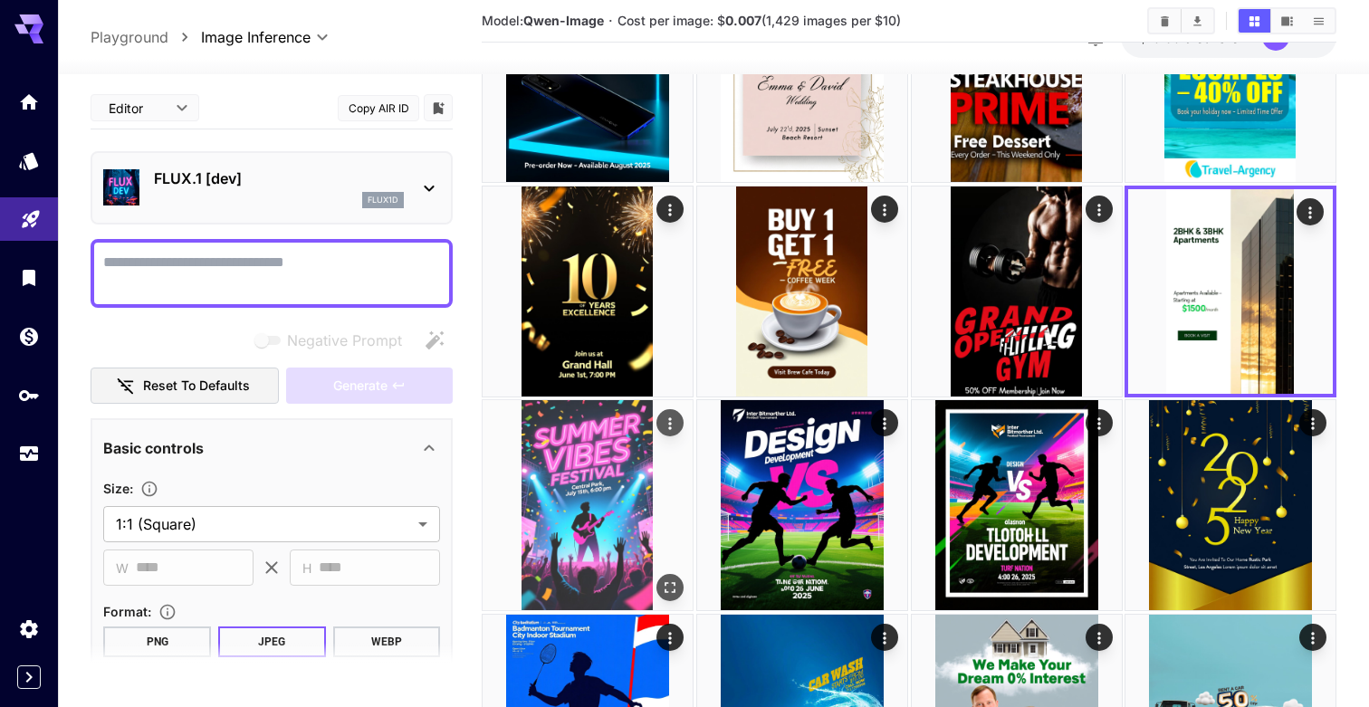
click at [620, 535] on img at bounding box center [587, 505] width 210 height 210
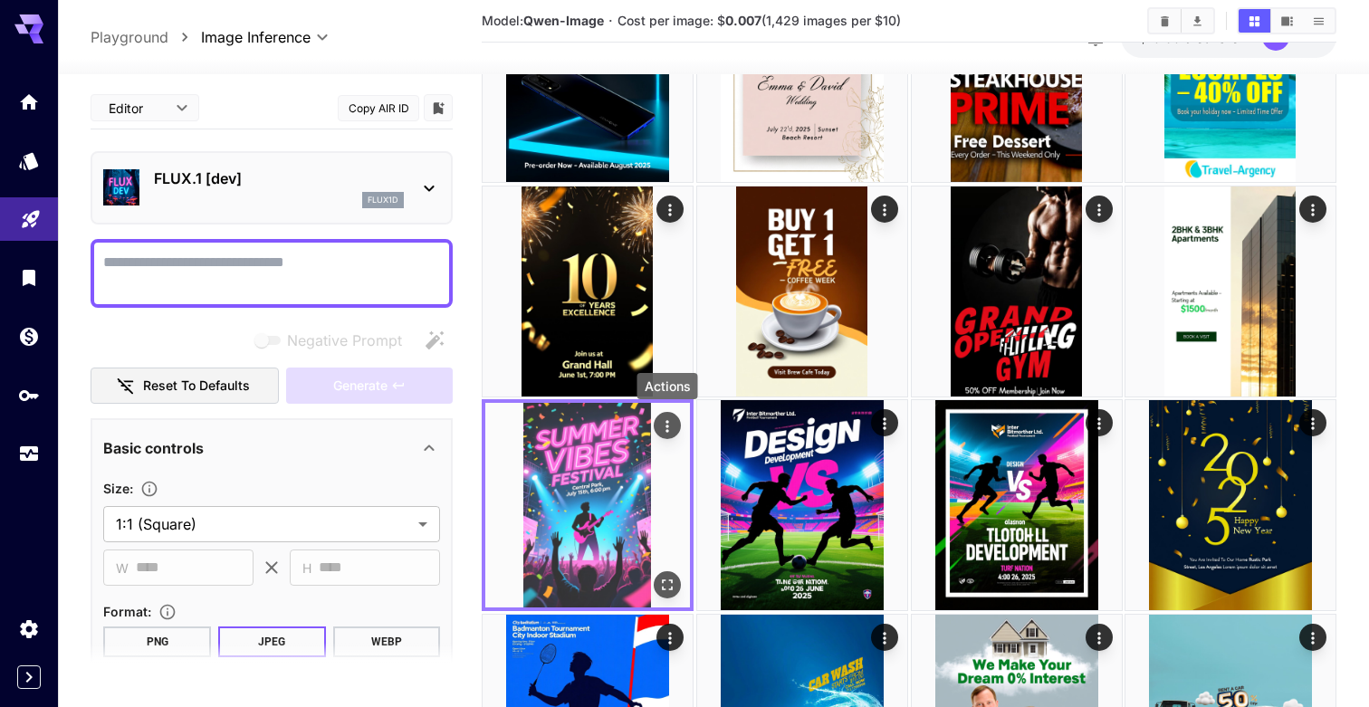
click at [673, 425] on icon "Actions" at bounding box center [667, 426] width 18 height 18
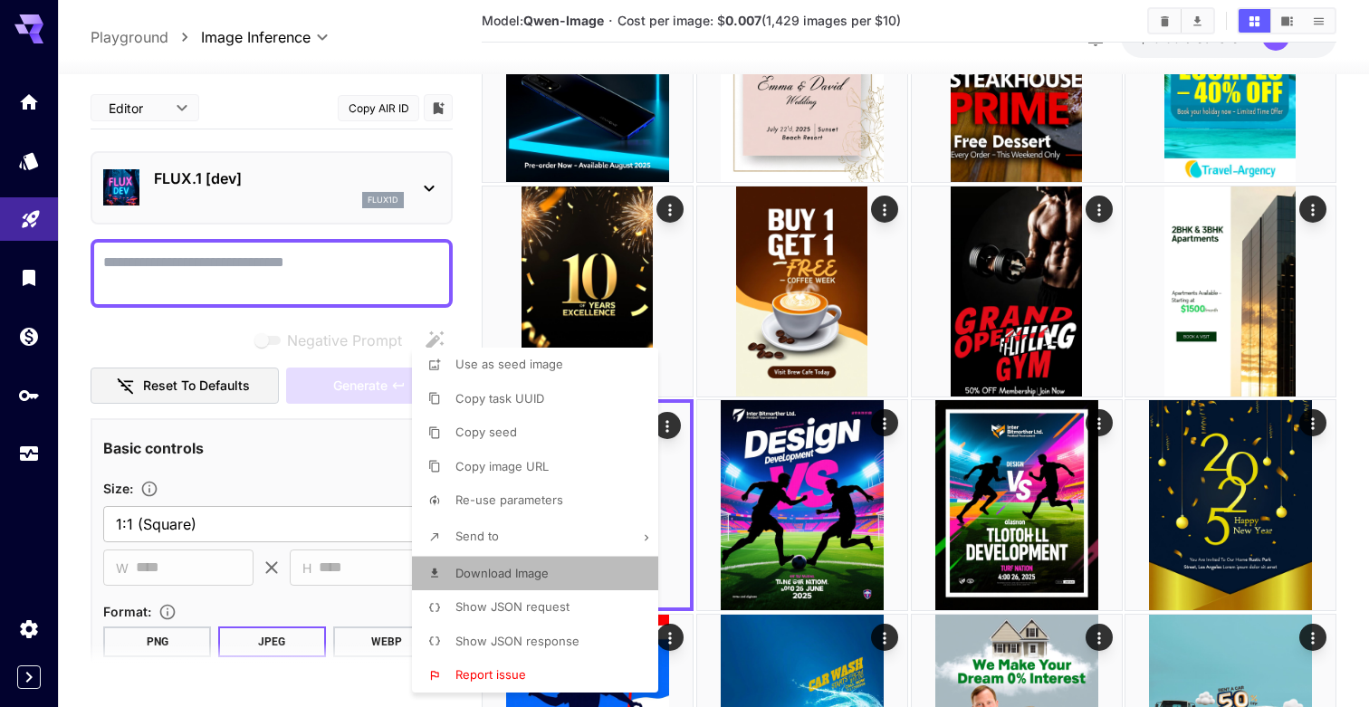
click at [552, 579] on li "Download Image" at bounding box center [540, 574] width 257 height 34
click at [1343, 290] on div at bounding box center [684, 353] width 1369 height 707
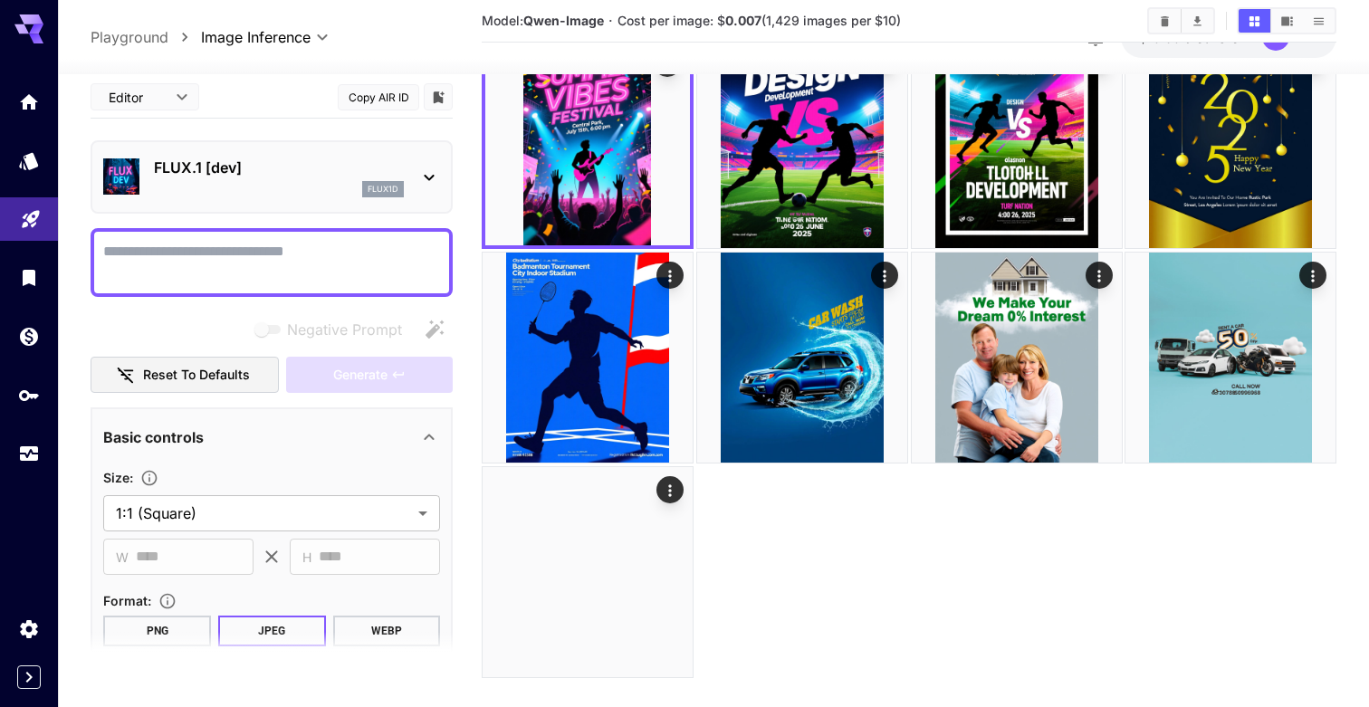
scroll to position [1418, 0]
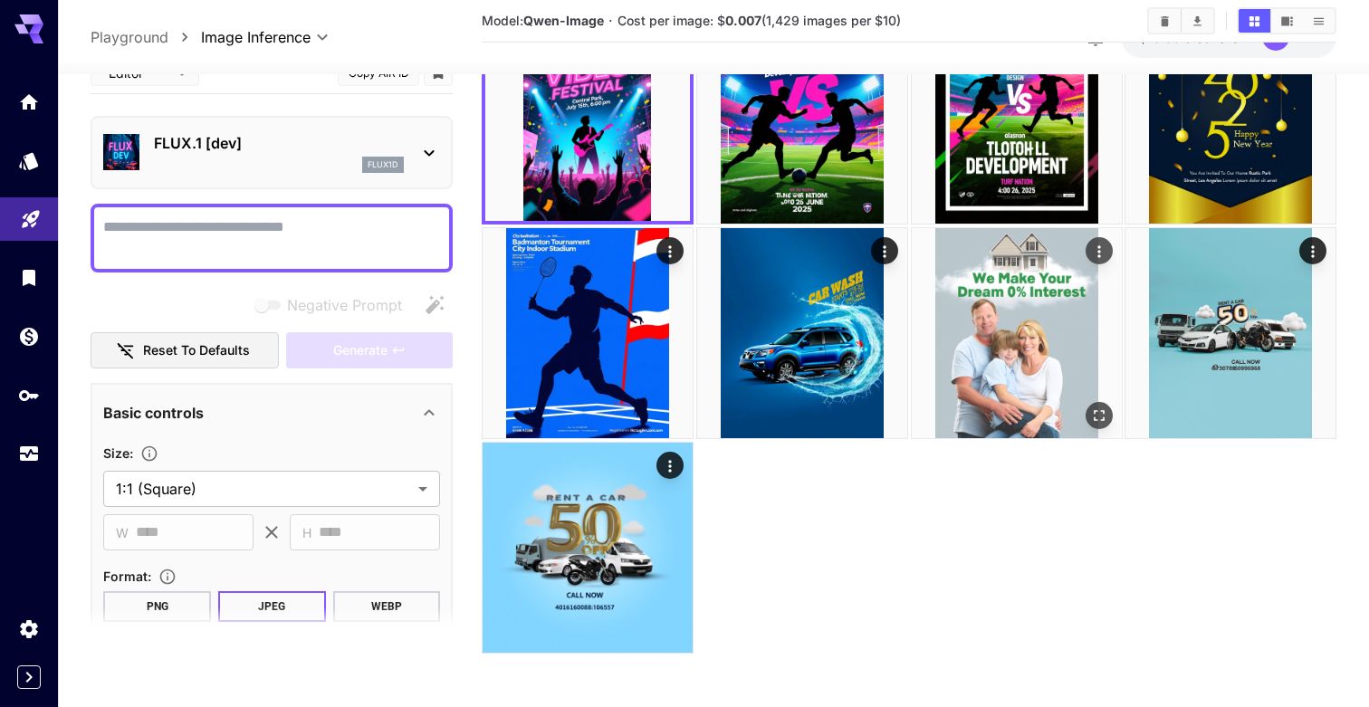
click at [978, 341] on img at bounding box center [1016, 333] width 210 height 210
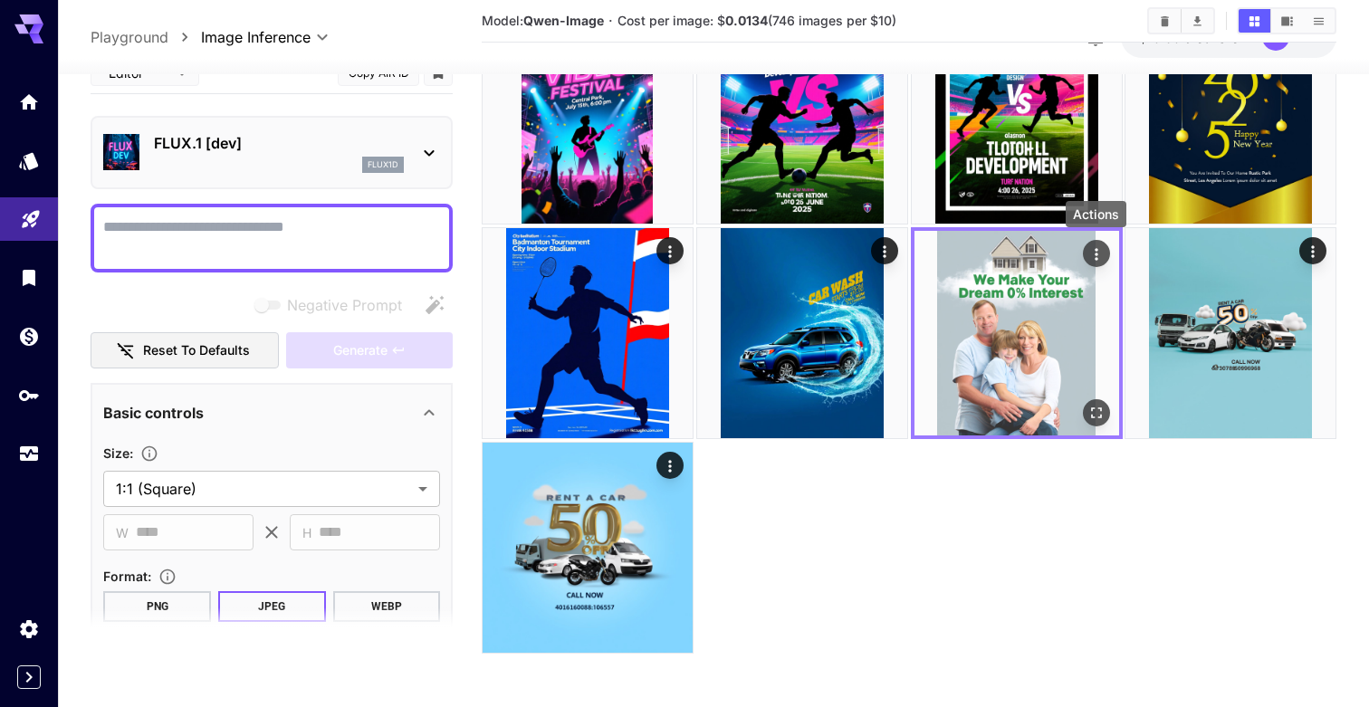
click at [1103, 245] on icon "Actions" at bounding box center [1095, 254] width 18 height 18
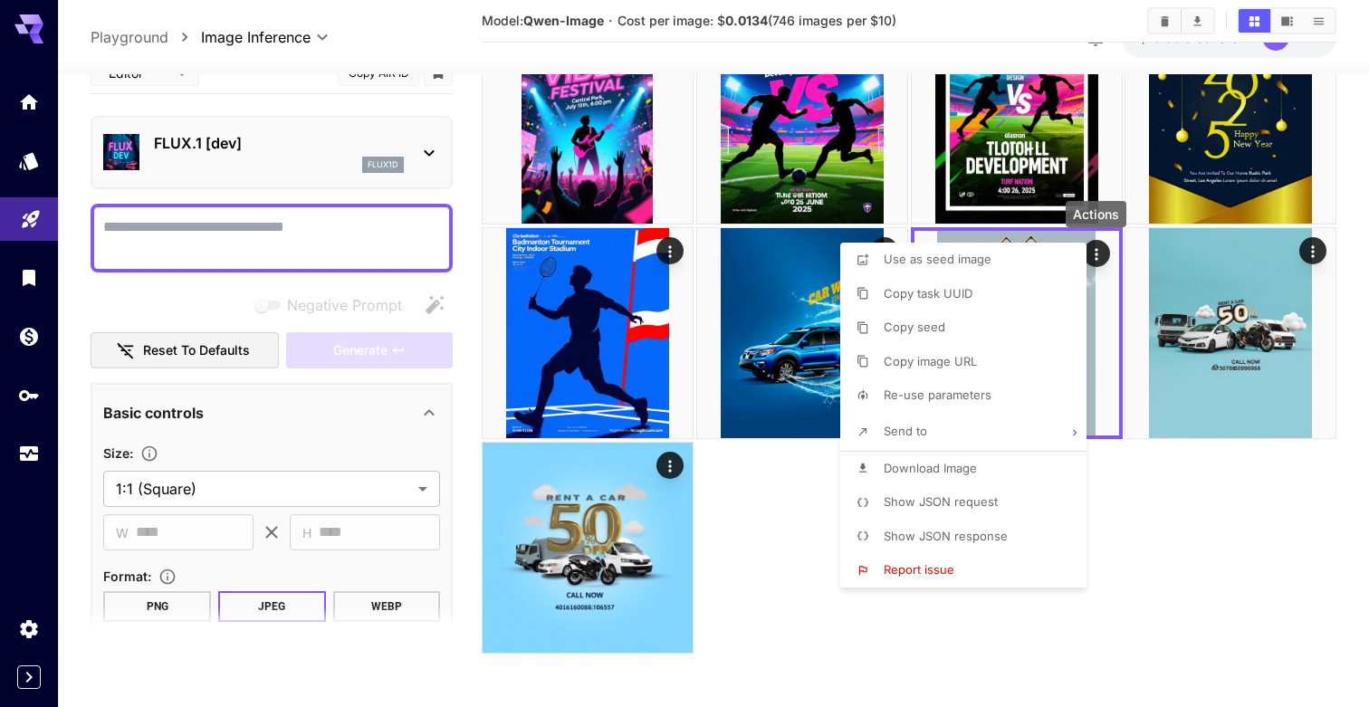
click at [958, 404] on p "Re-use parameters" at bounding box center [937, 395] width 108 height 18
type input "*********"
type input "*"
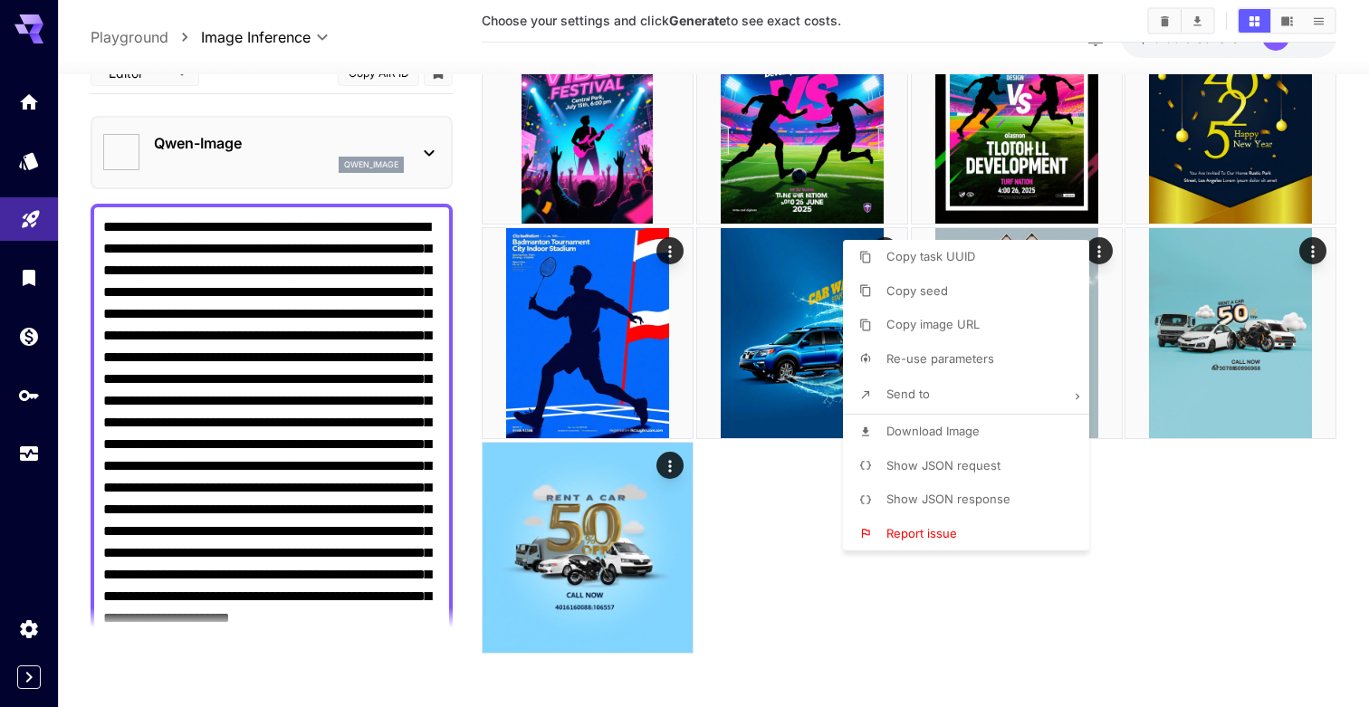
type textarea "**********"
type input "**********"
type input "***"
type input "****"
type input "**"
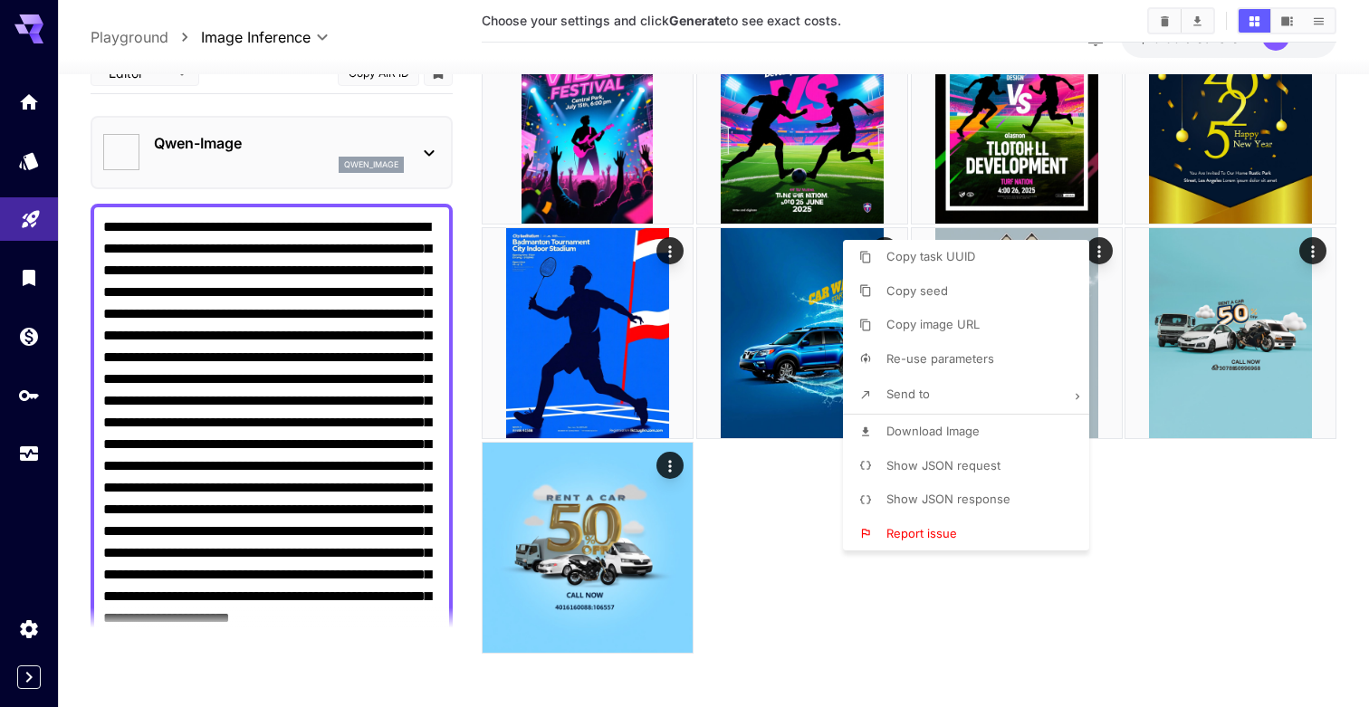
type input "*"
type input "**********"
click at [295, 525] on div at bounding box center [684, 353] width 1369 height 707
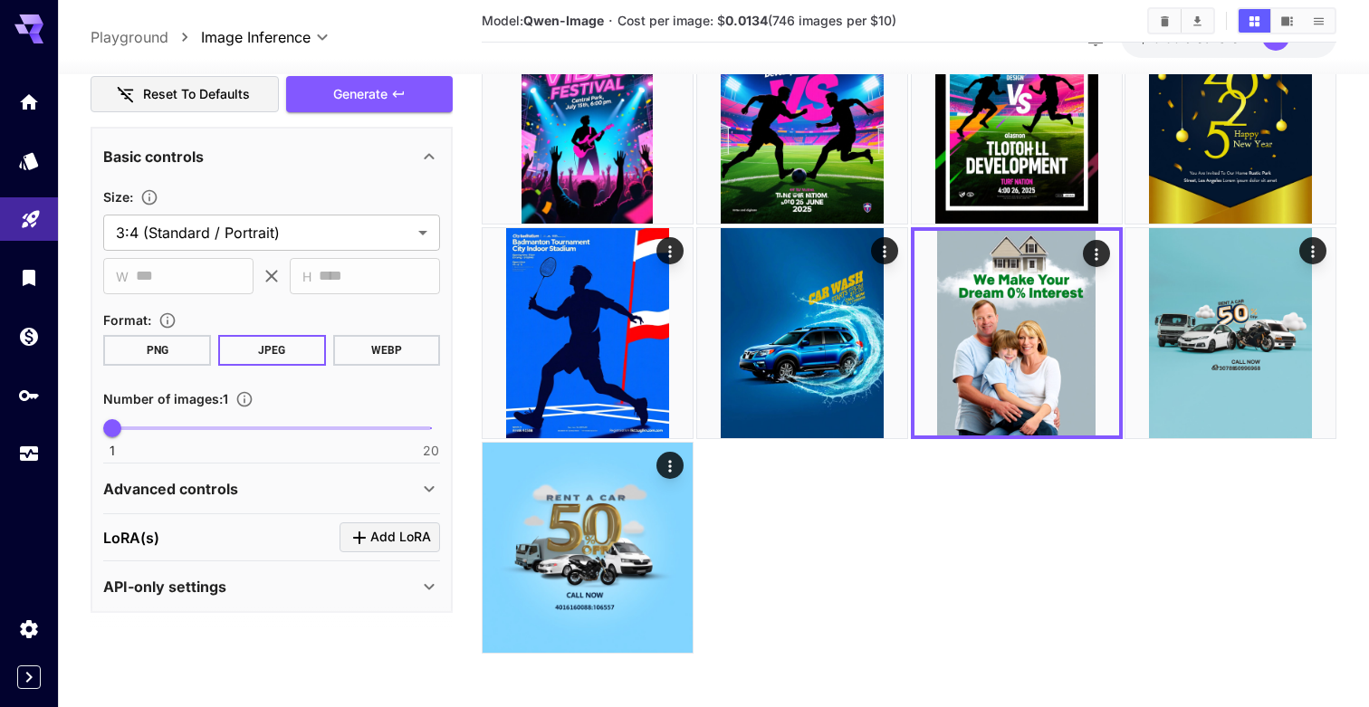
scroll to position [695, 0]
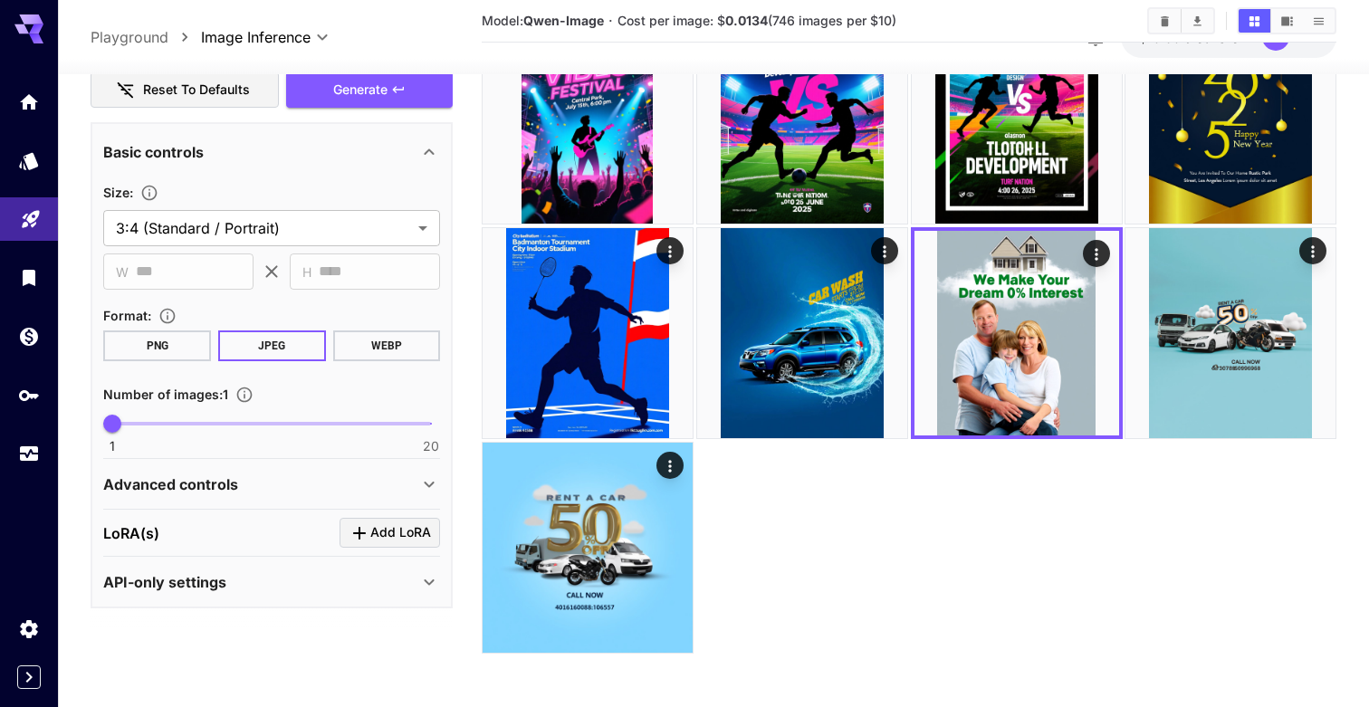
click at [425, 480] on icon at bounding box center [429, 484] width 22 height 22
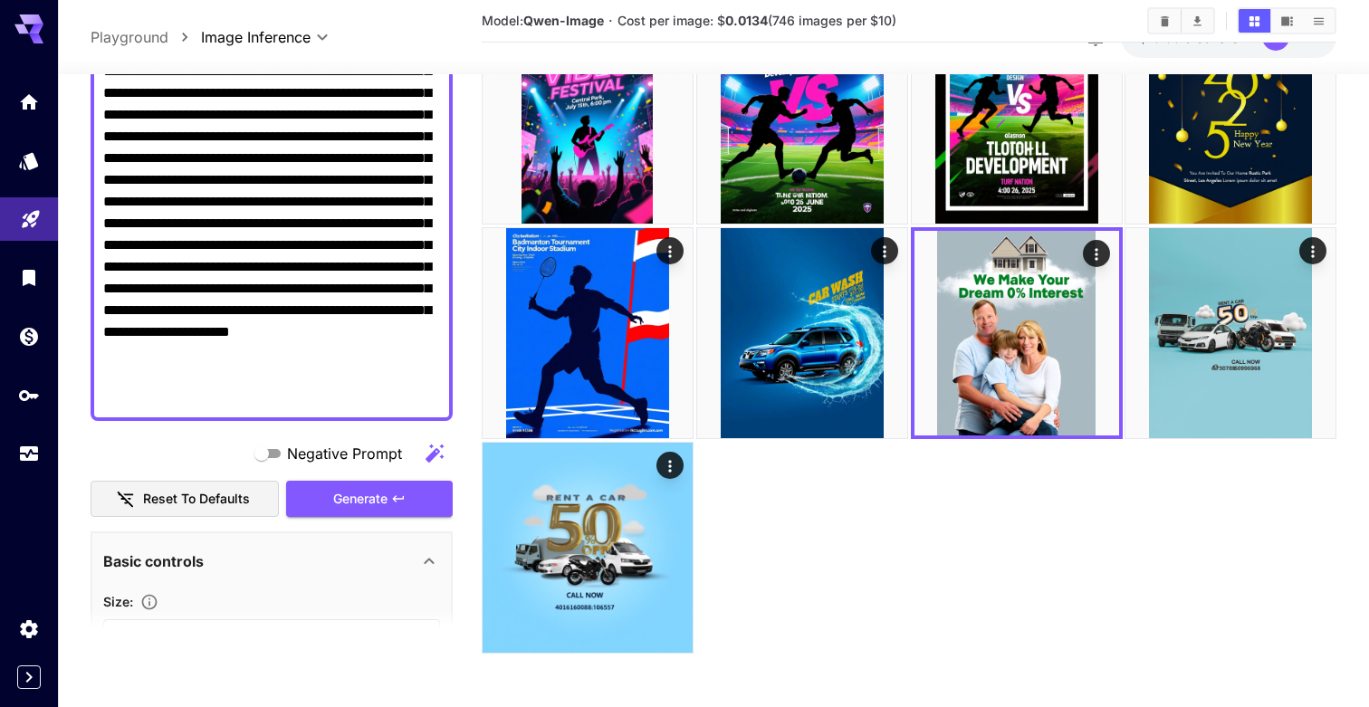
scroll to position [344, 0]
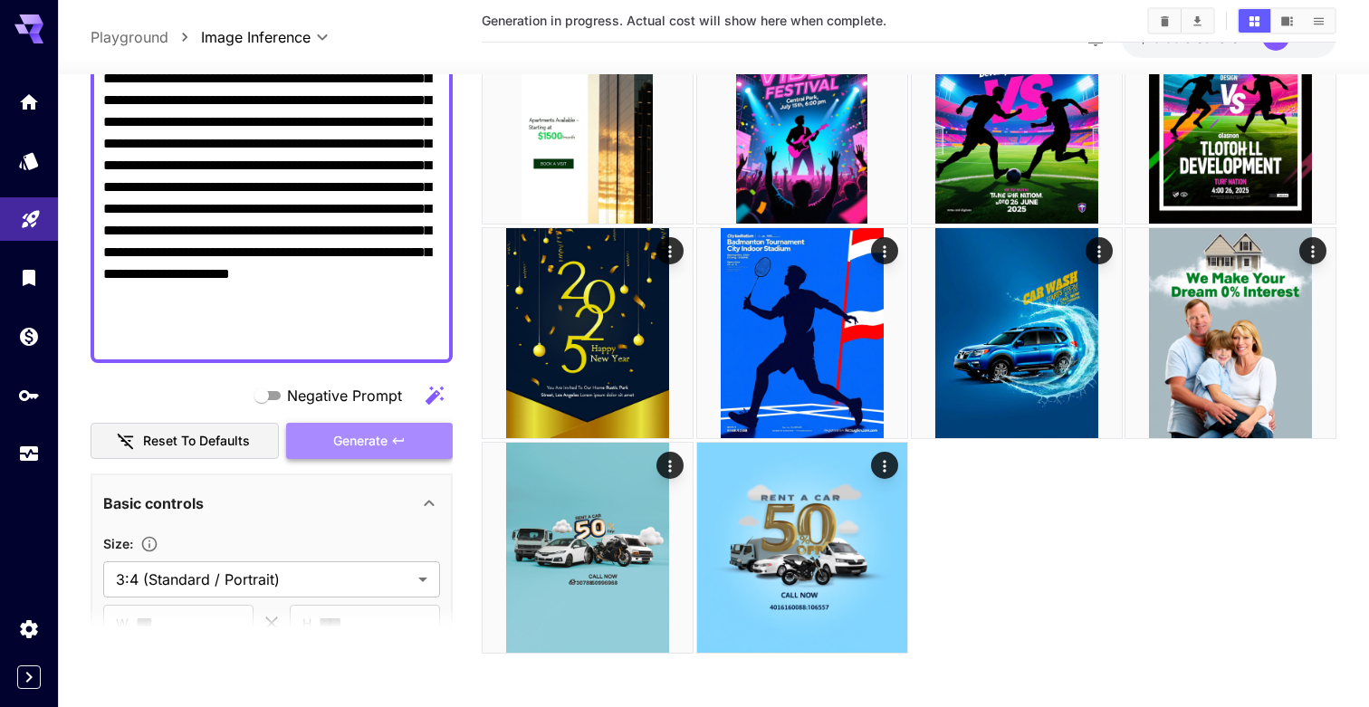
click at [351, 446] on span "Generate" at bounding box center [360, 441] width 54 height 23
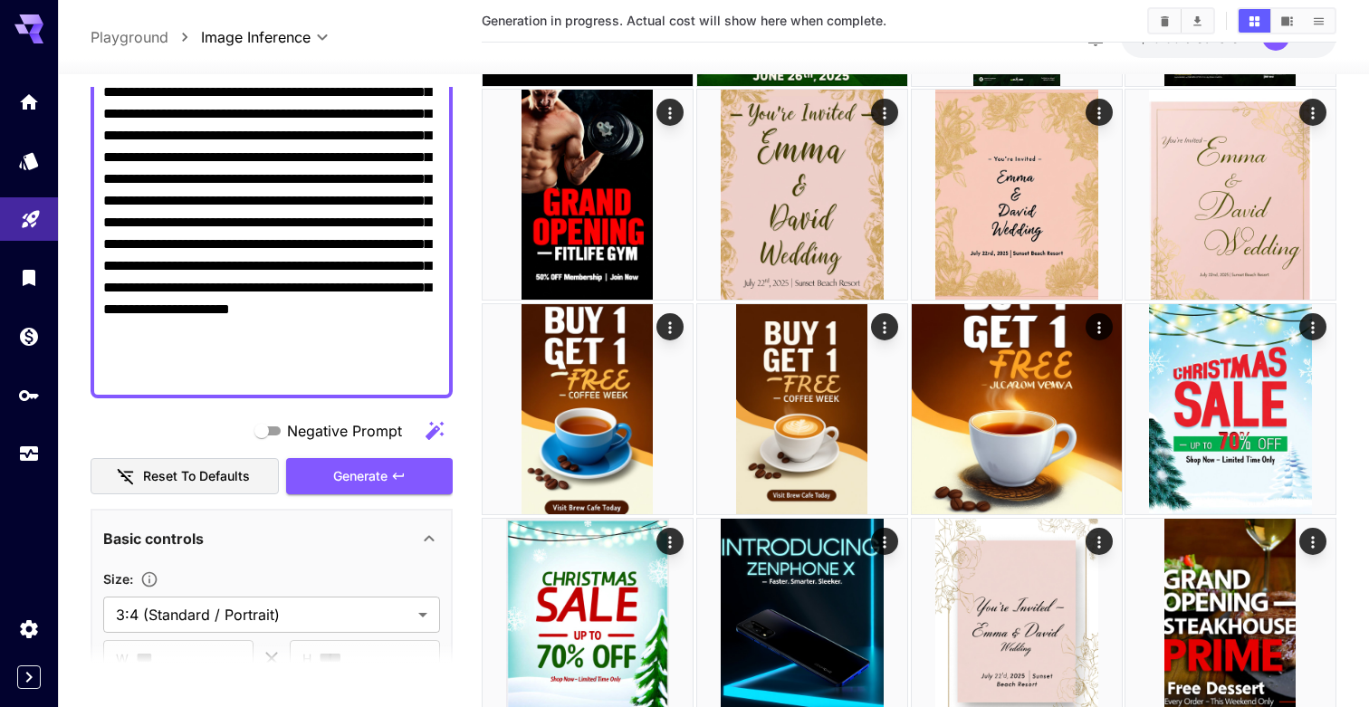
scroll to position [0, 0]
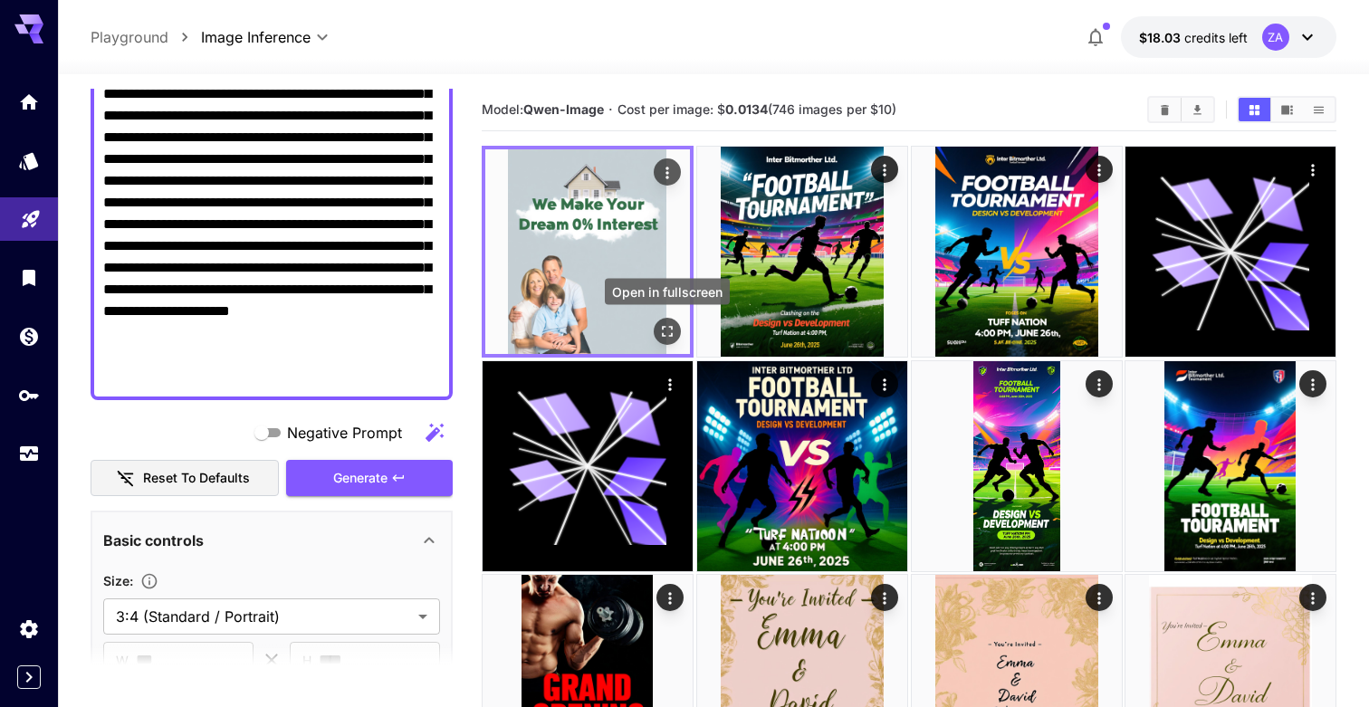
click at [662, 332] on icon "Open in fullscreen" at bounding box center [667, 331] width 11 height 11
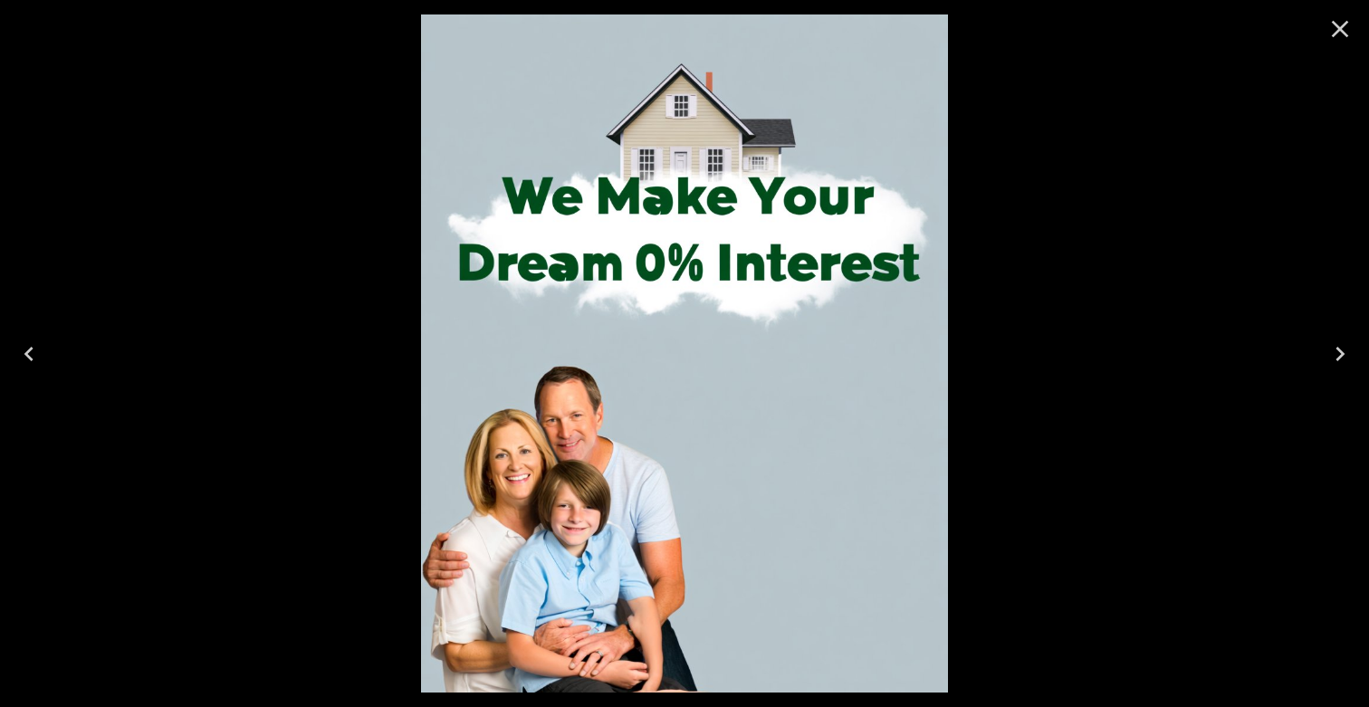
click at [1331, 24] on icon "Close" at bounding box center [1339, 28] width 29 height 29
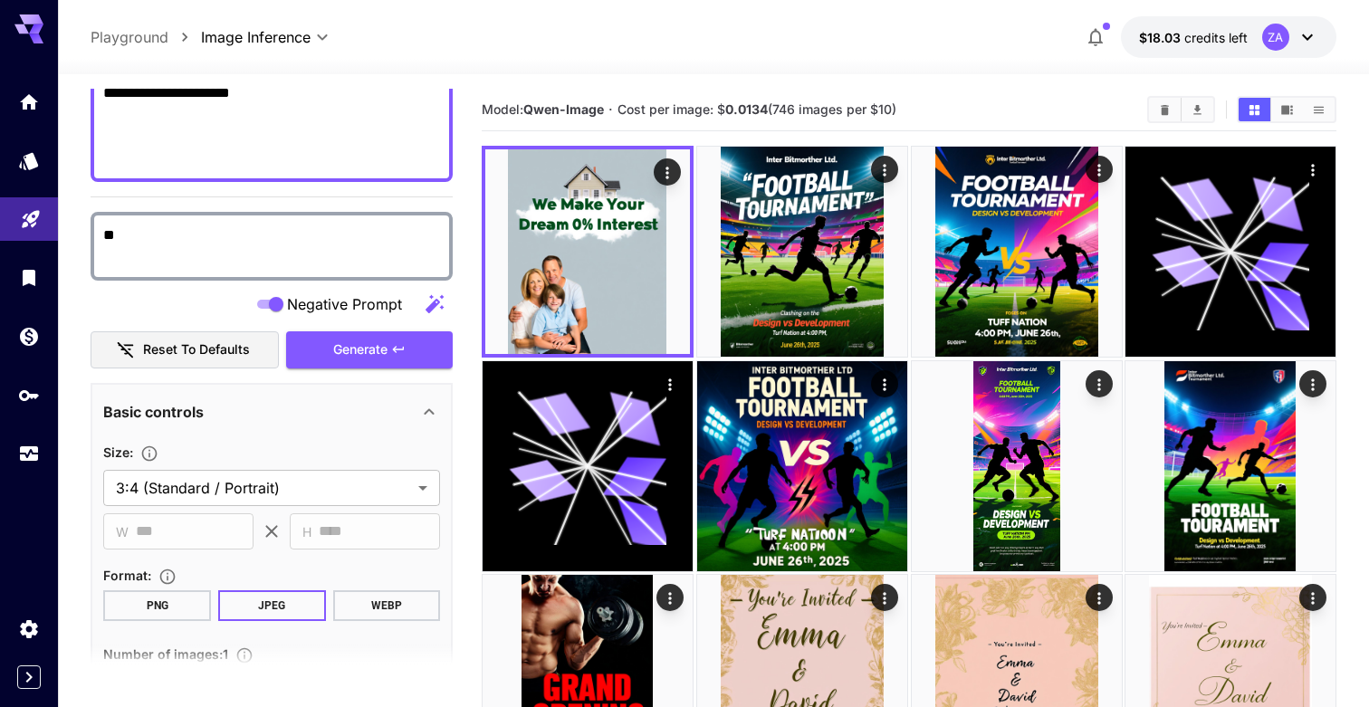
scroll to position [518, 0]
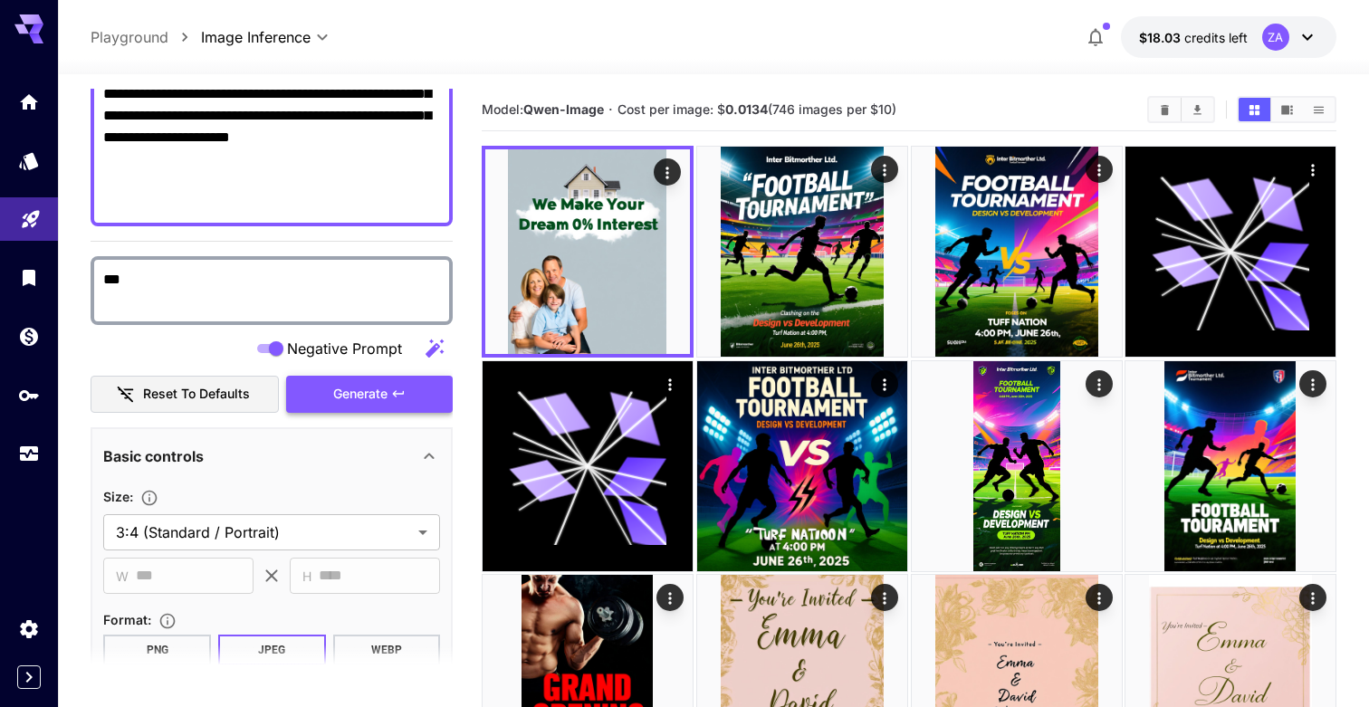
type textarea "***"
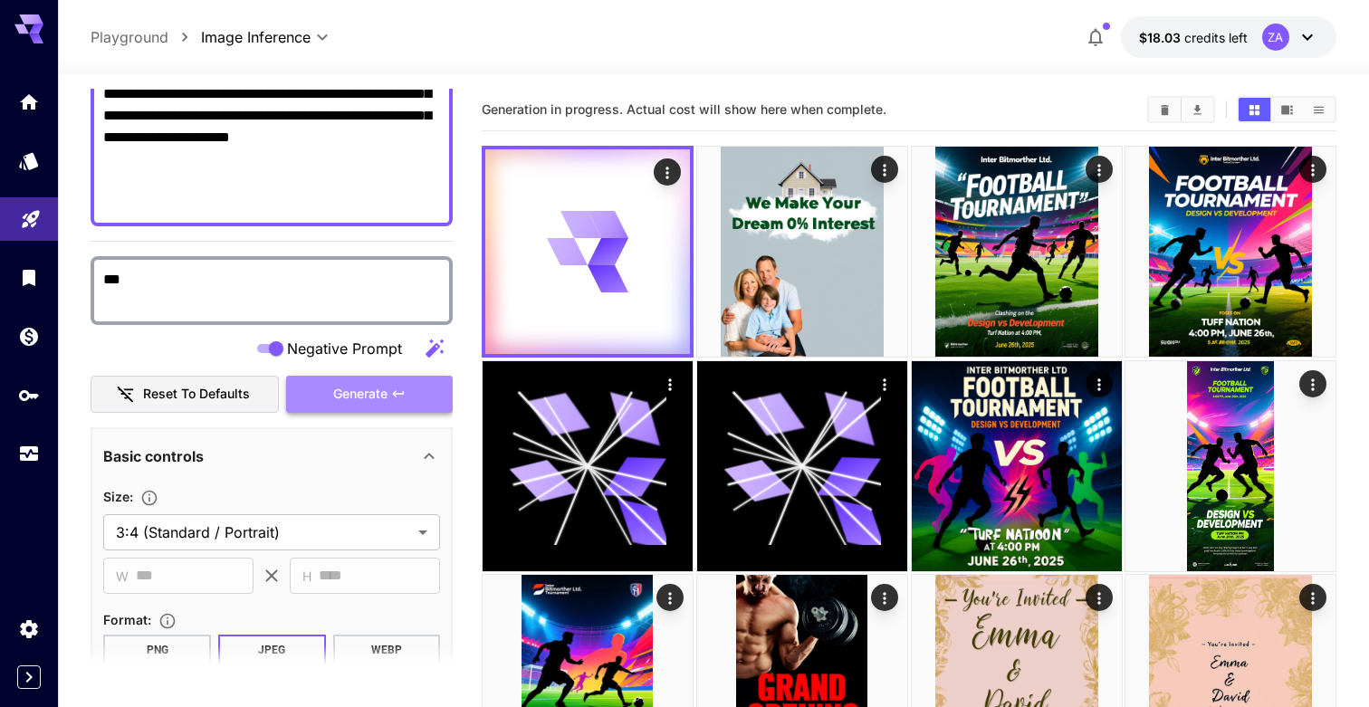
click at [358, 392] on span "Generate" at bounding box center [360, 394] width 54 height 23
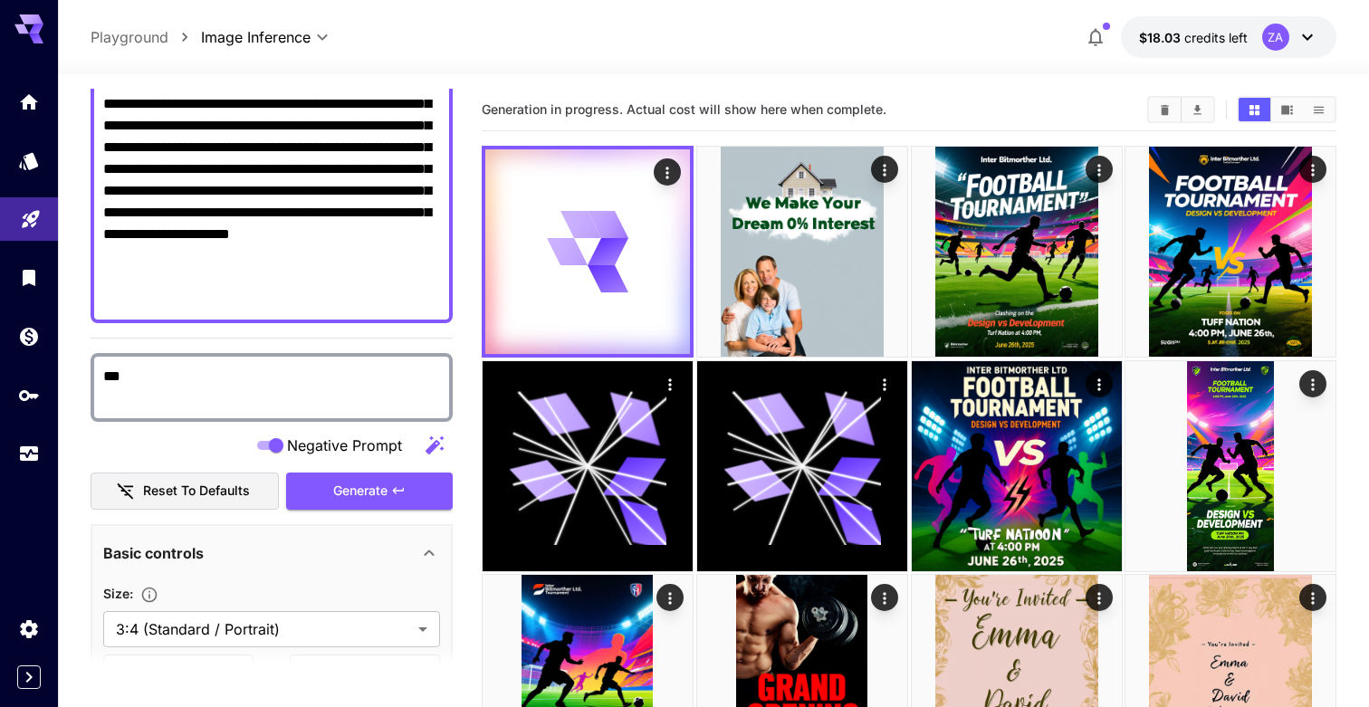
scroll to position [416, 0]
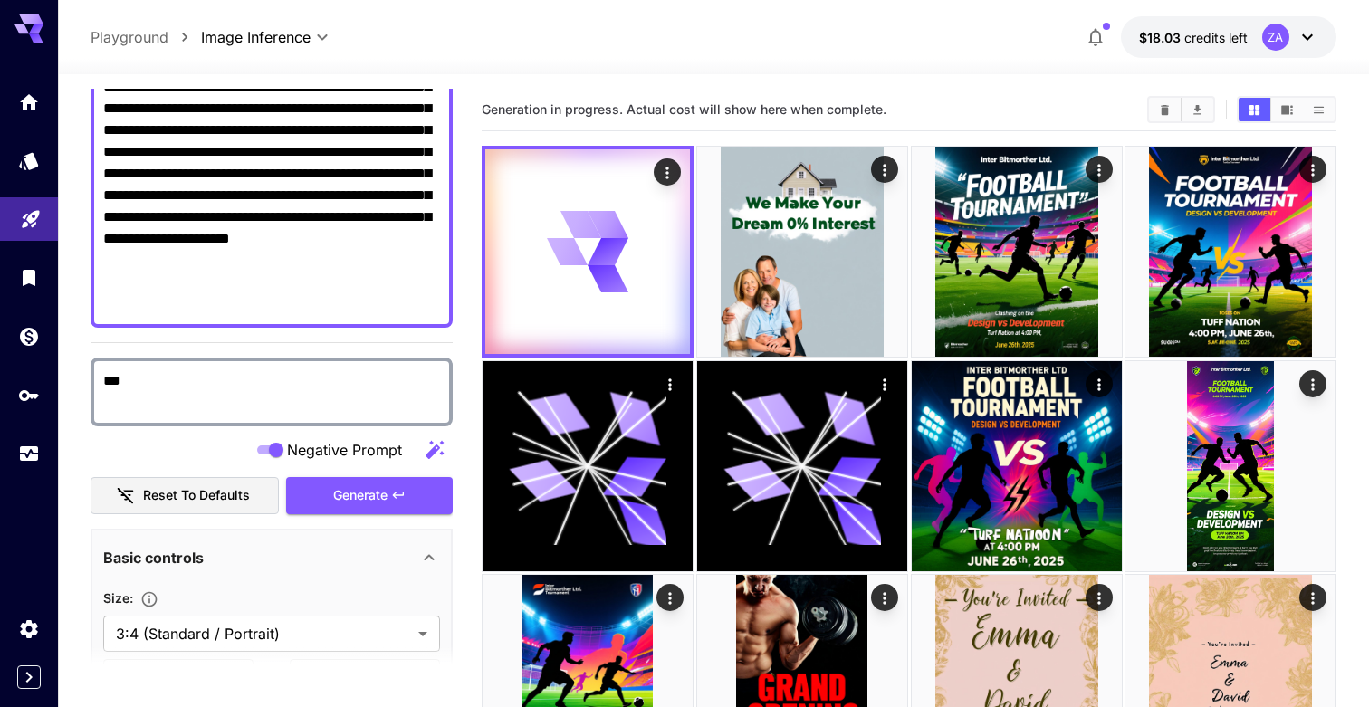
click at [959, 11] on div "**********" at bounding box center [713, 37] width 1311 height 74
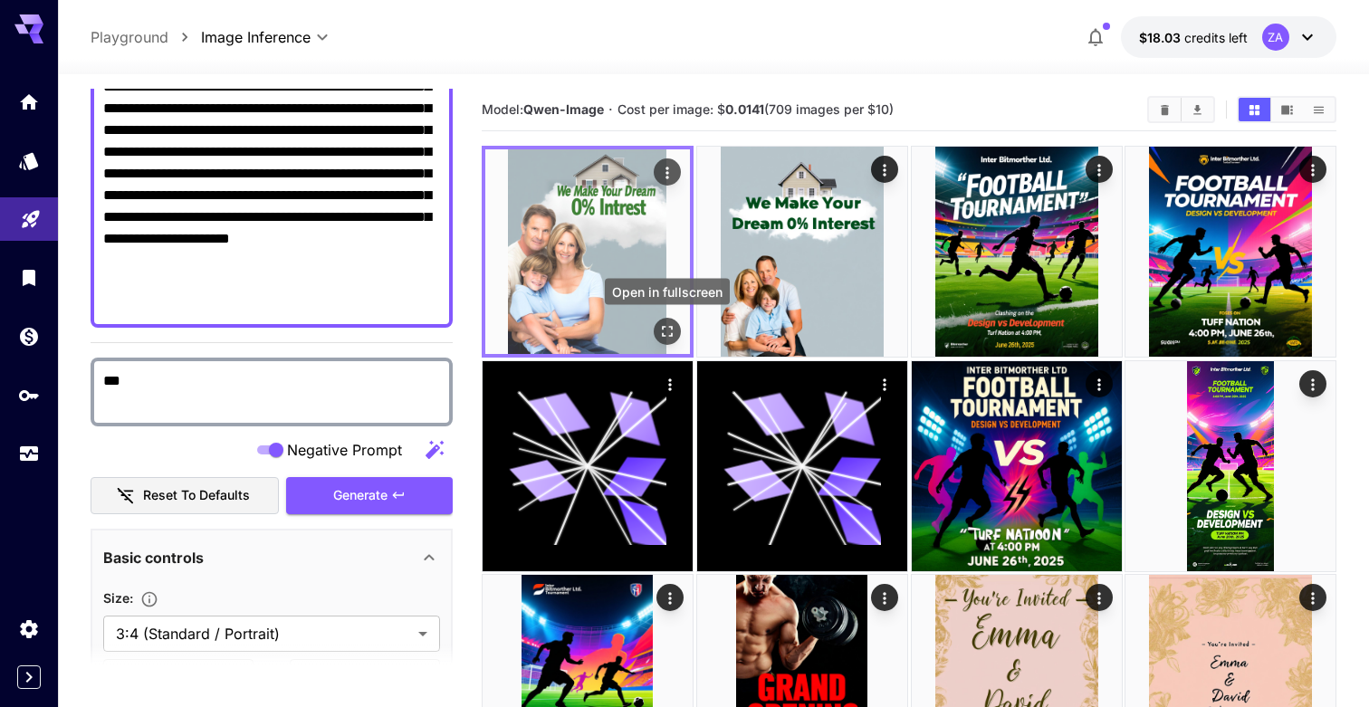
click at [668, 328] on icon "Open in fullscreen" at bounding box center [667, 331] width 18 height 18
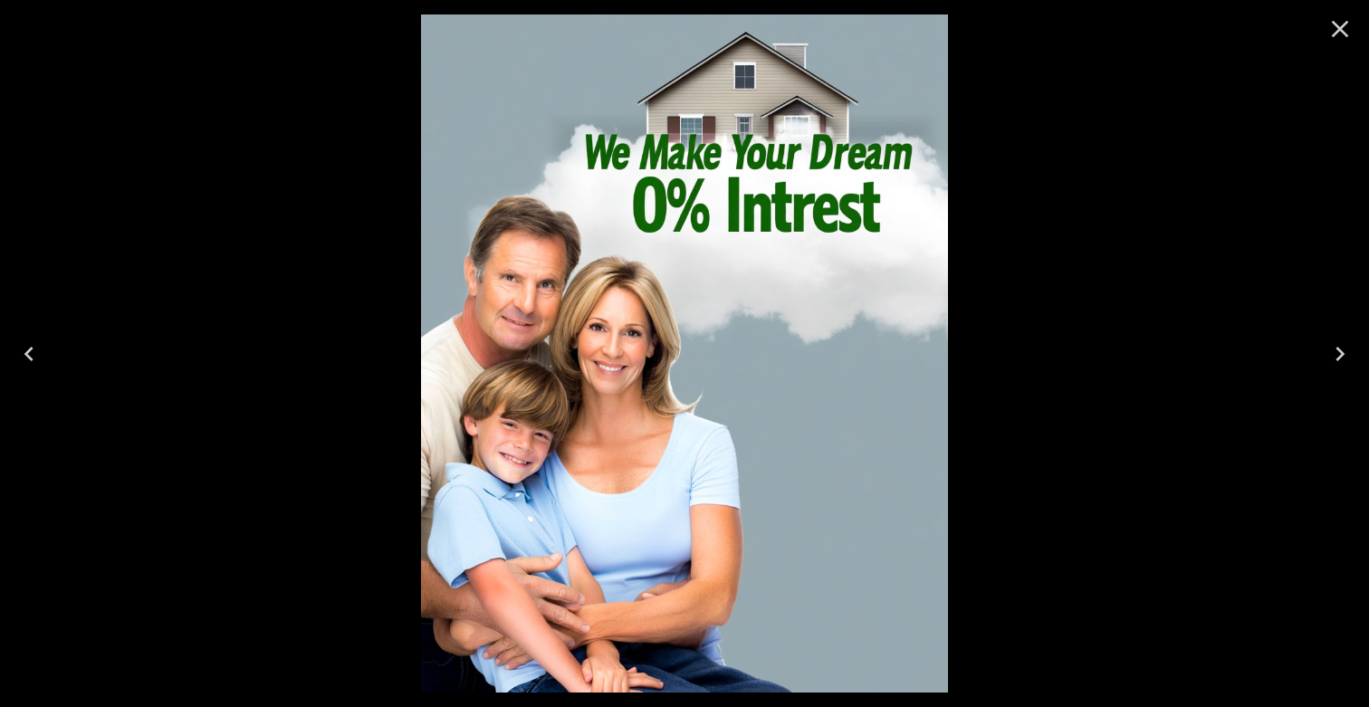
click at [1328, 30] on icon "Close" at bounding box center [1339, 28] width 29 height 29
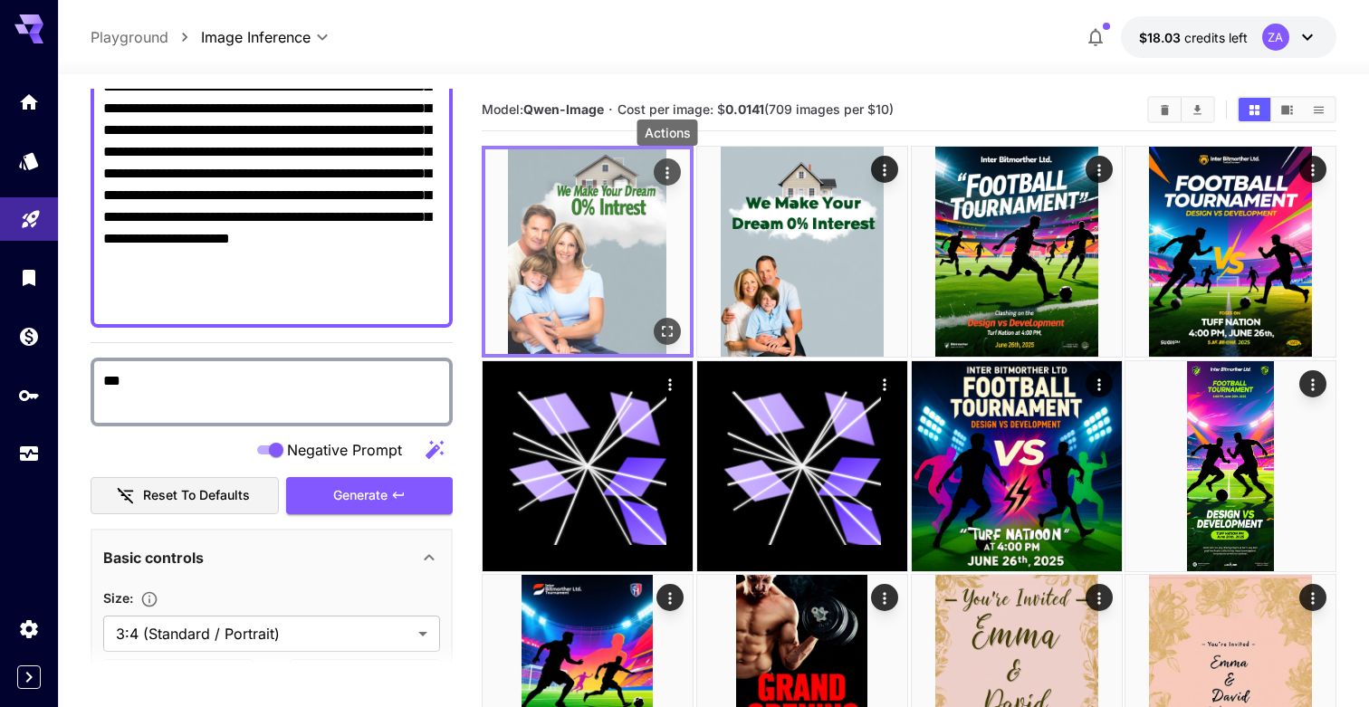
click at [667, 177] on icon "Actions" at bounding box center [666, 173] width 3 height 12
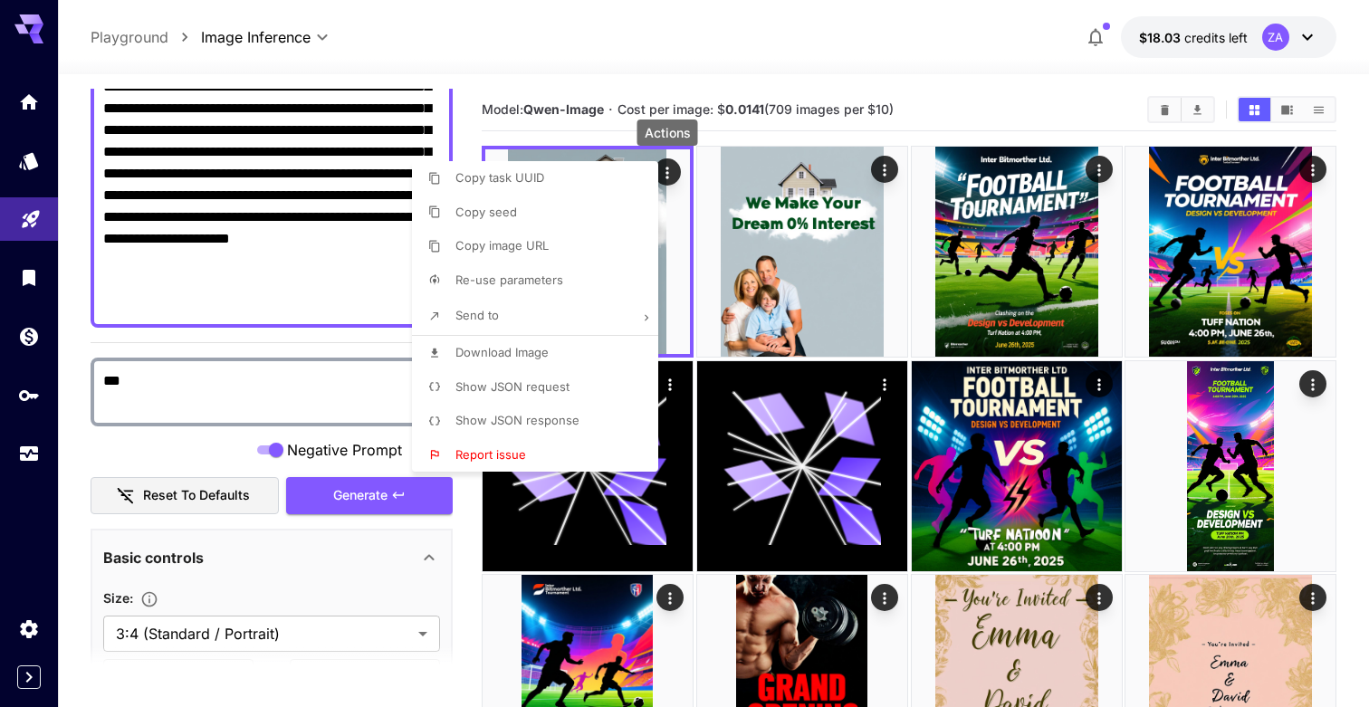
click at [510, 351] on span "Download Image" at bounding box center [501, 352] width 93 height 14
click at [1057, 95] on div at bounding box center [684, 353] width 1369 height 707
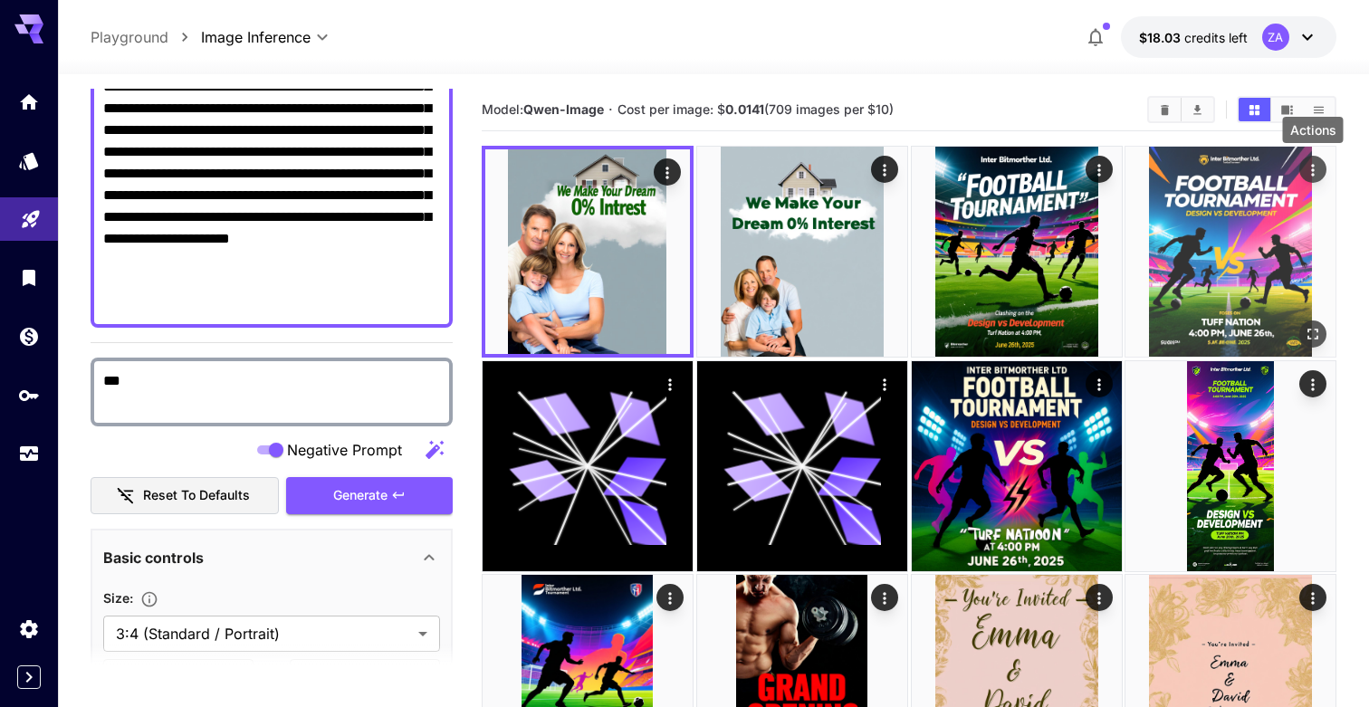
click at [1316, 167] on icon "Actions" at bounding box center [1312, 170] width 18 height 18
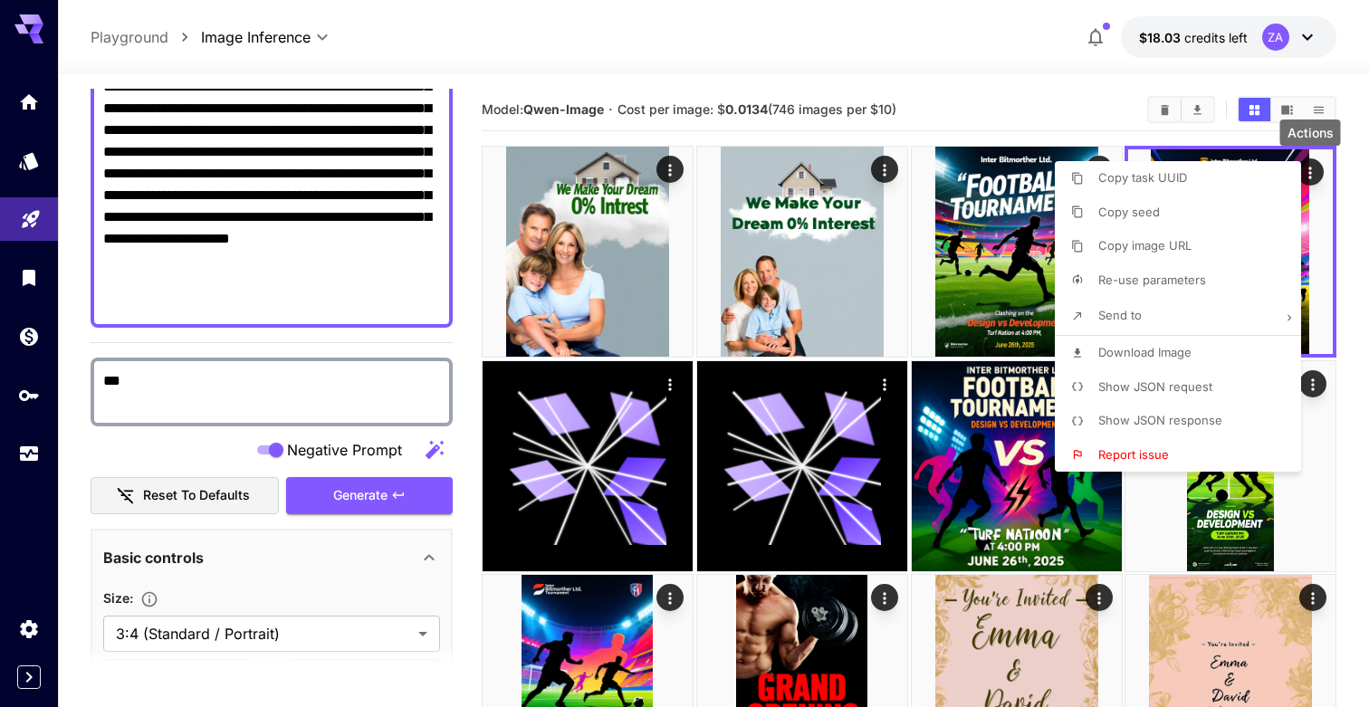
click at [1162, 348] on span "Download Image" at bounding box center [1144, 352] width 93 height 14
click at [1072, 67] on div at bounding box center [684, 353] width 1369 height 707
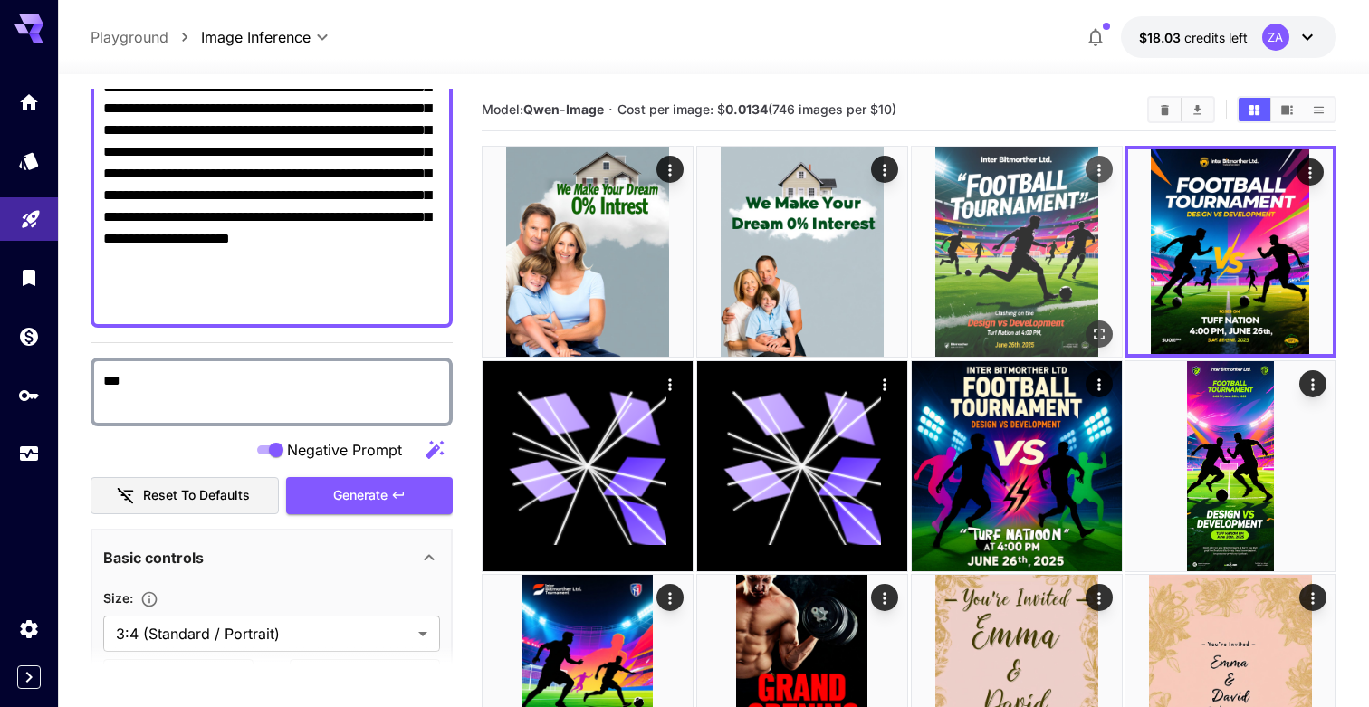
click at [1098, 158] on div "Actions" at bounding box center [1098, 169] width 18 height 22
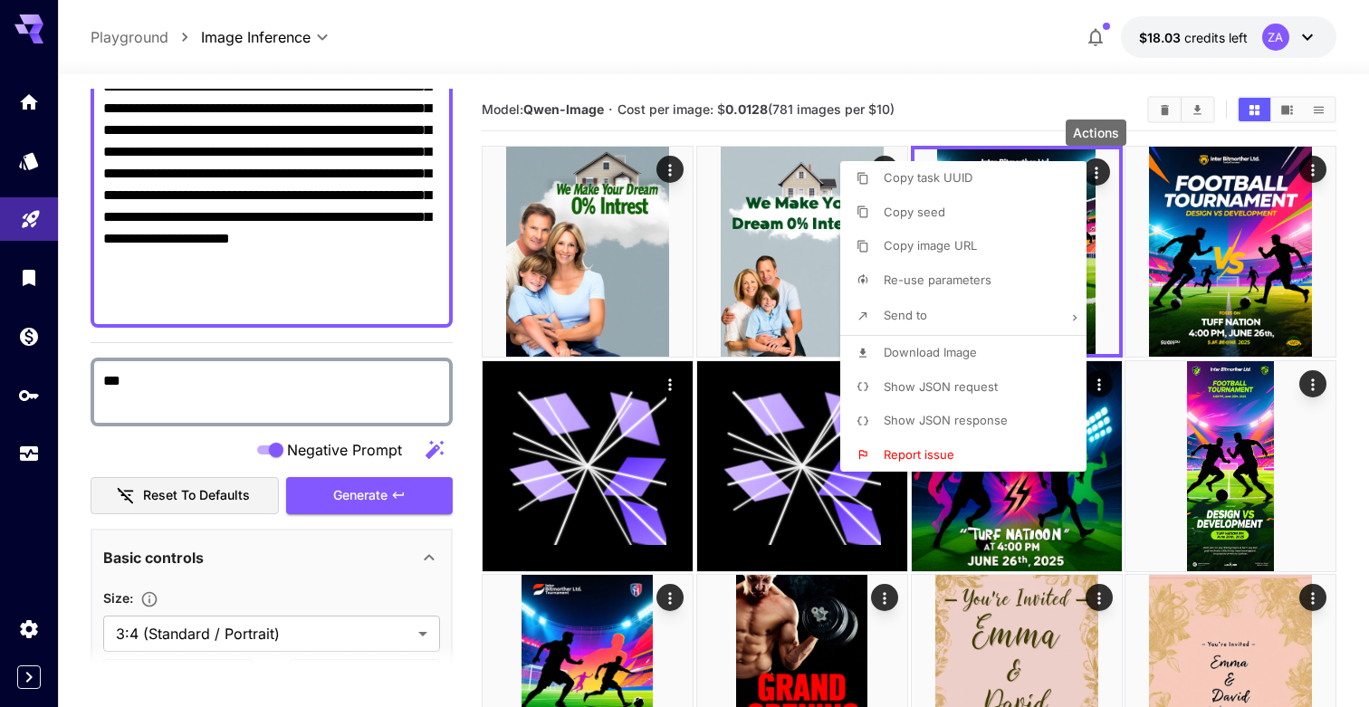
click at [1029, 38] on div at bounding box center [684, 353] width 1369 height 707
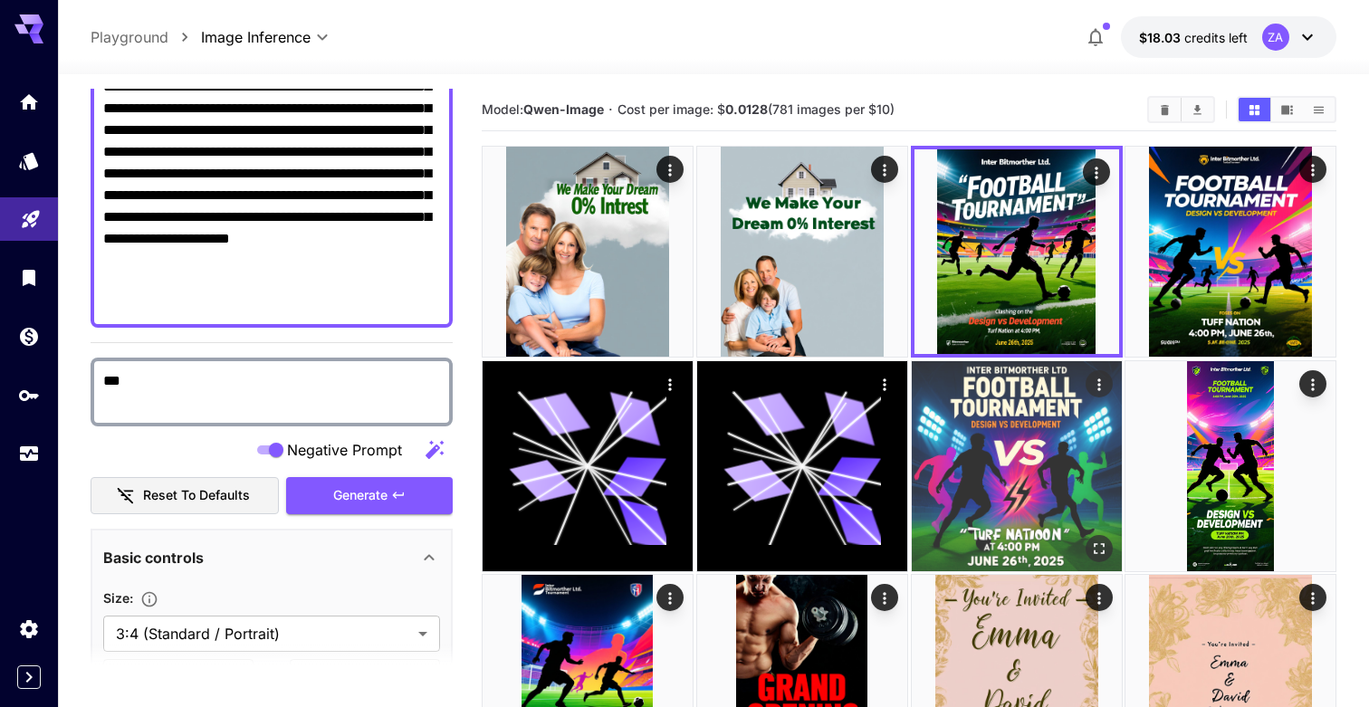
click at [1013, 479] on img at bounding box center [1016, 466] width 210 height 210
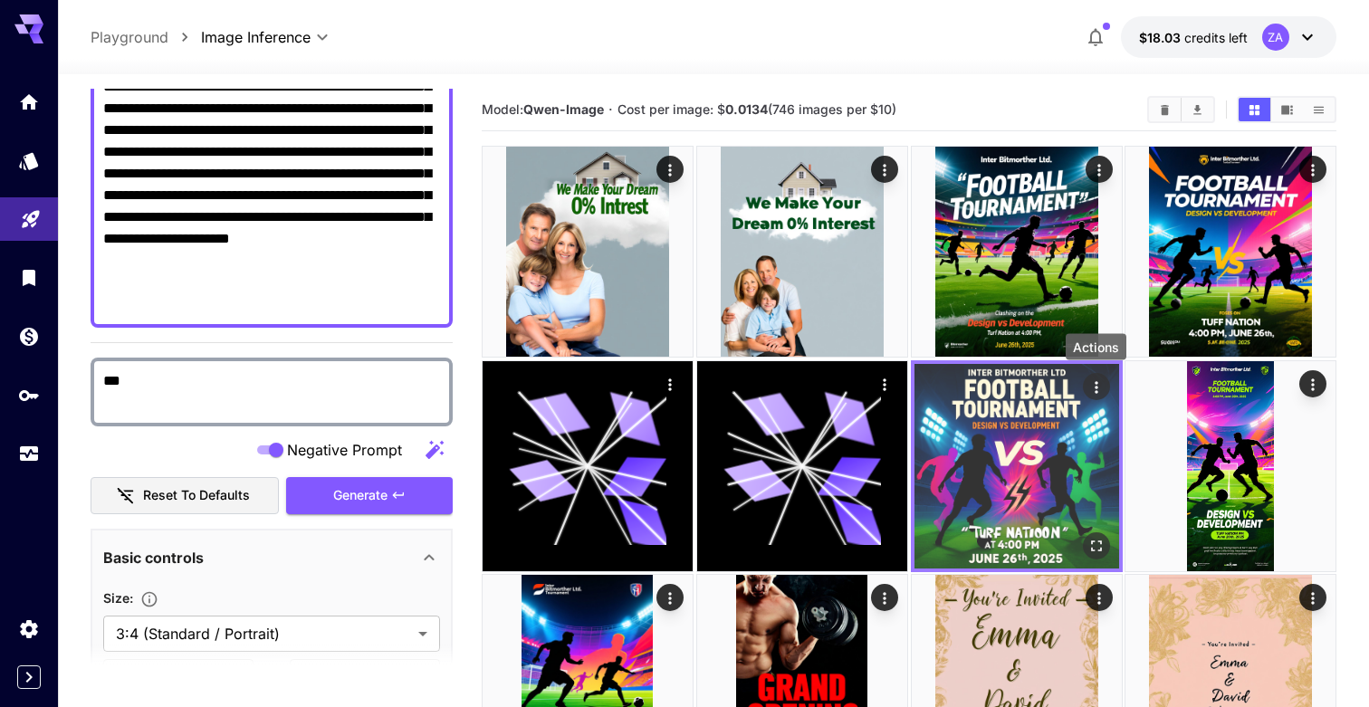
click at [1097, 381] on icon "Actions" at bounding box center [1095, 386] width 18 height 18
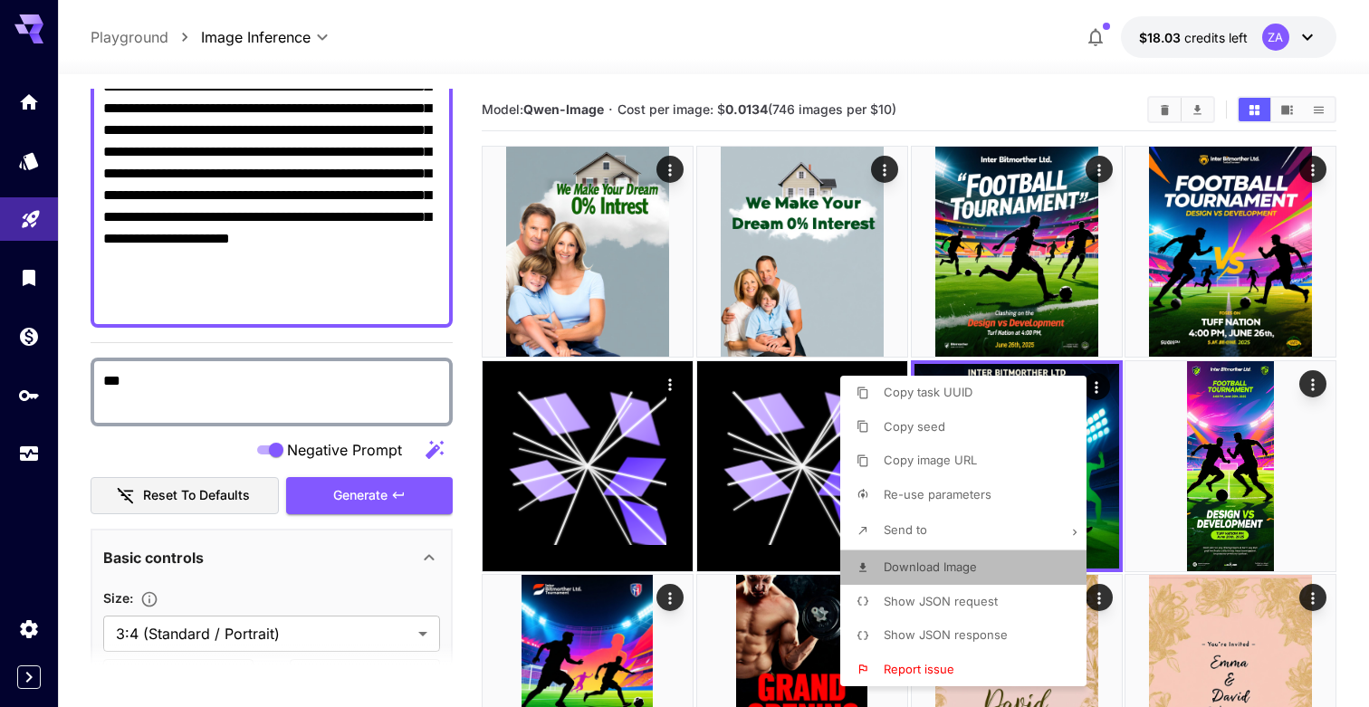
click at [956, 567] on span "Download Image" at bounding box center [929, 566] width 93 height 14
